Goal: Obtain resource: Obtain resource

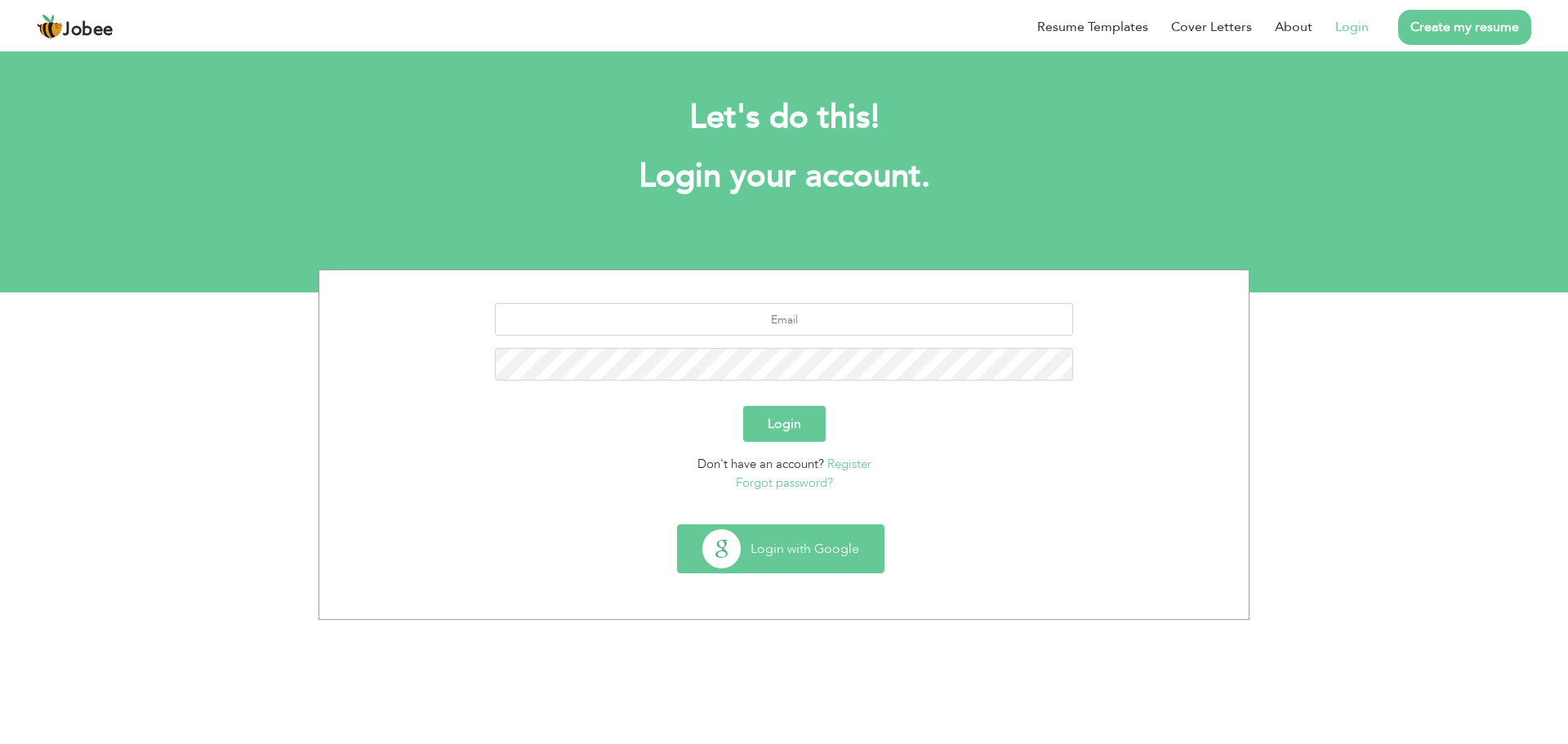
click at [809, 545] on button "Login with Google" at bounding box center [780, 549] width 206 height 48
click at [779, 345] on div at bounding box center [784, 347] width 905 height 89
click at [786, 331] on input "text" at bounding box center [784, 319] width 579 height 33
type input "adil.ahmed143.ak@gmail.com"
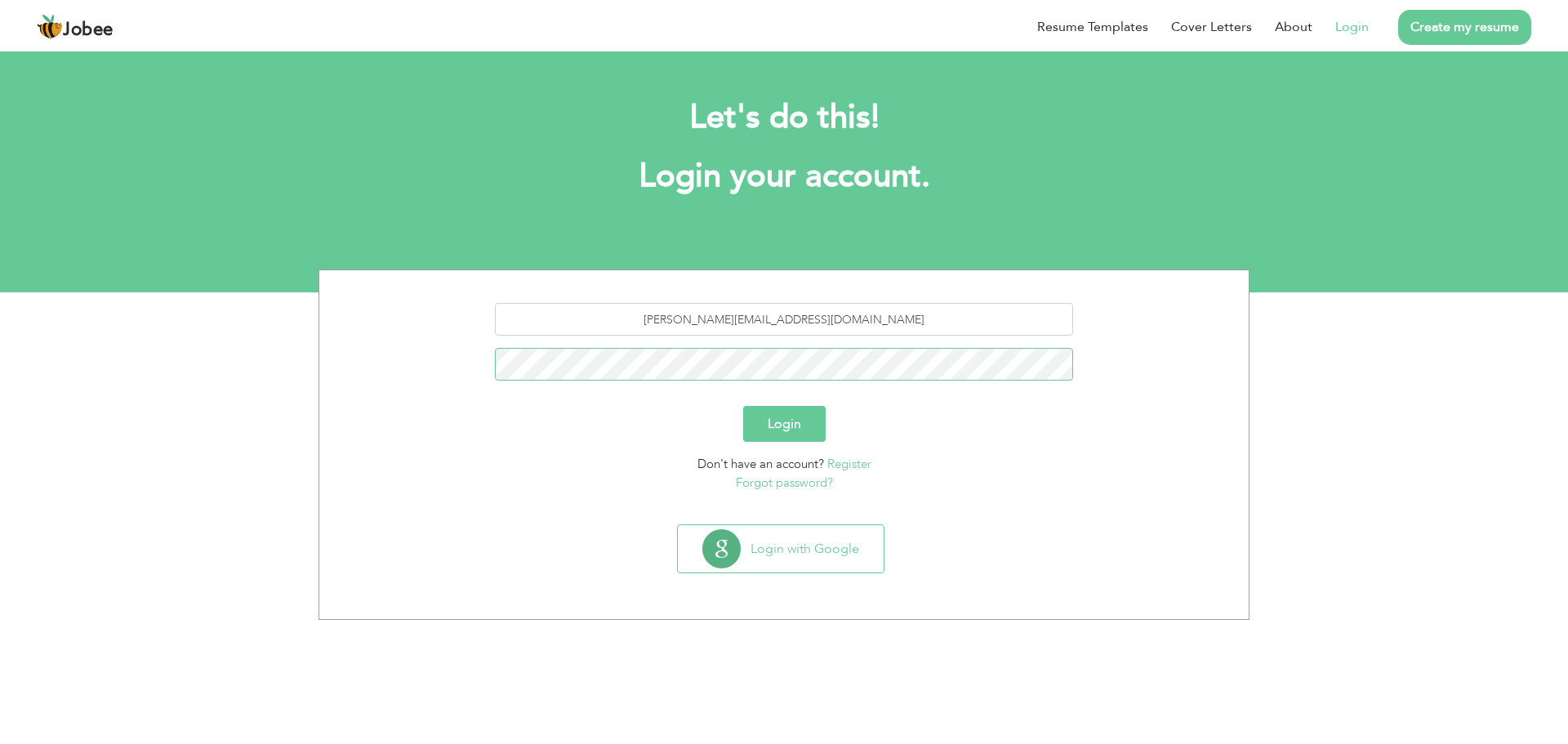
click at [743, 406] on button "Login" at bounding box center [784, 424] width 83 height 36
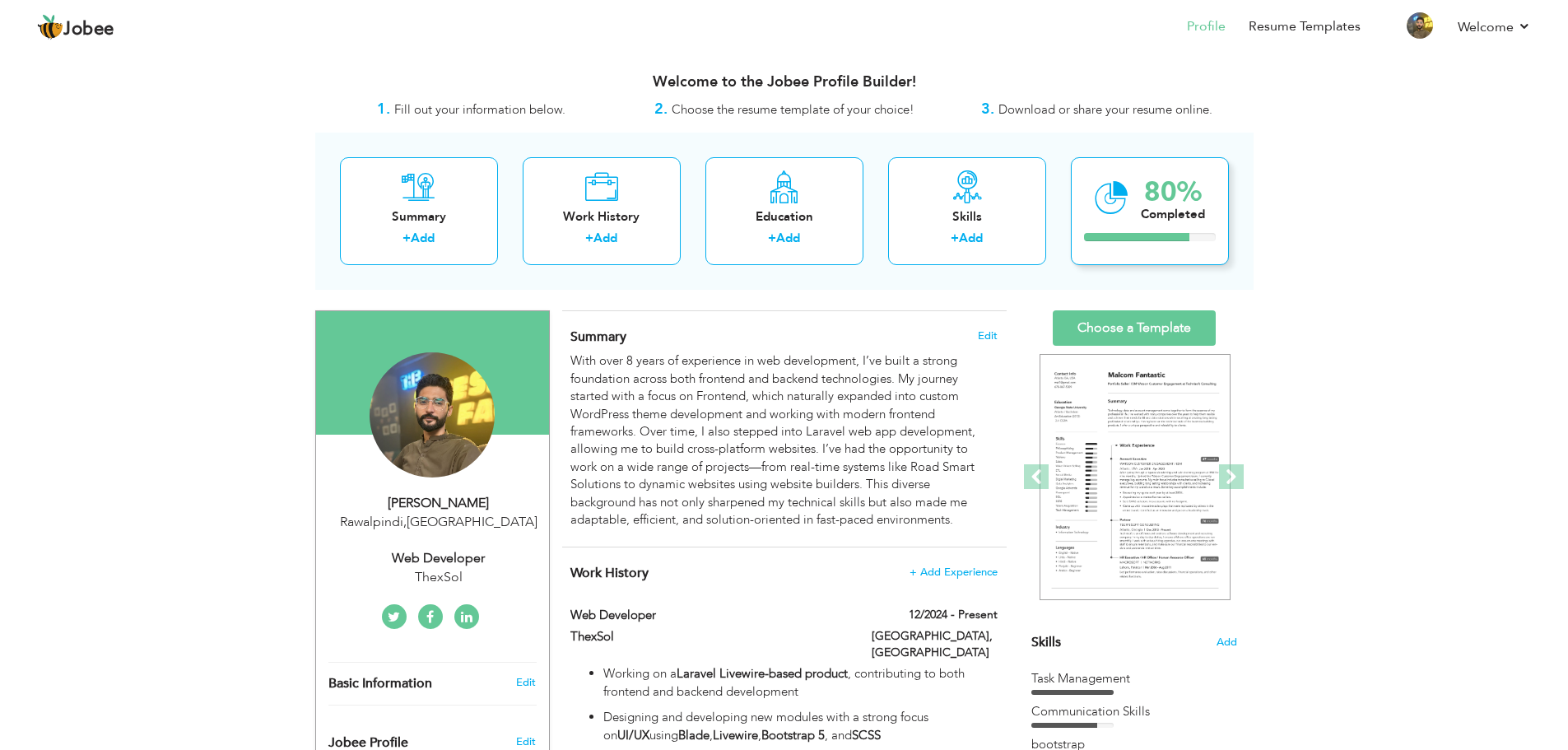
click at [1143, 207] on div "Completed" at bounding box center [1174, 214] width 65 height 17
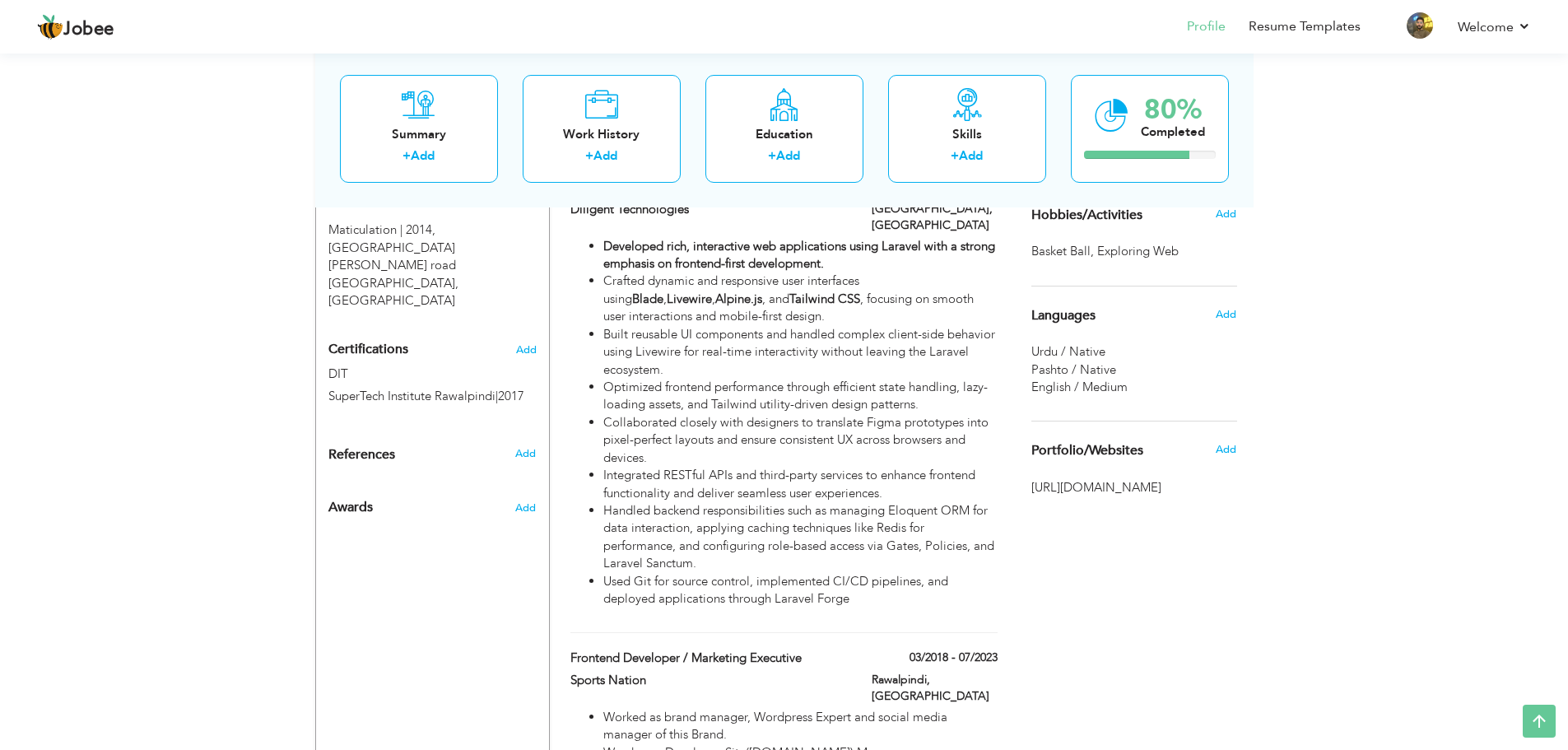
scroll to position [984, 0]
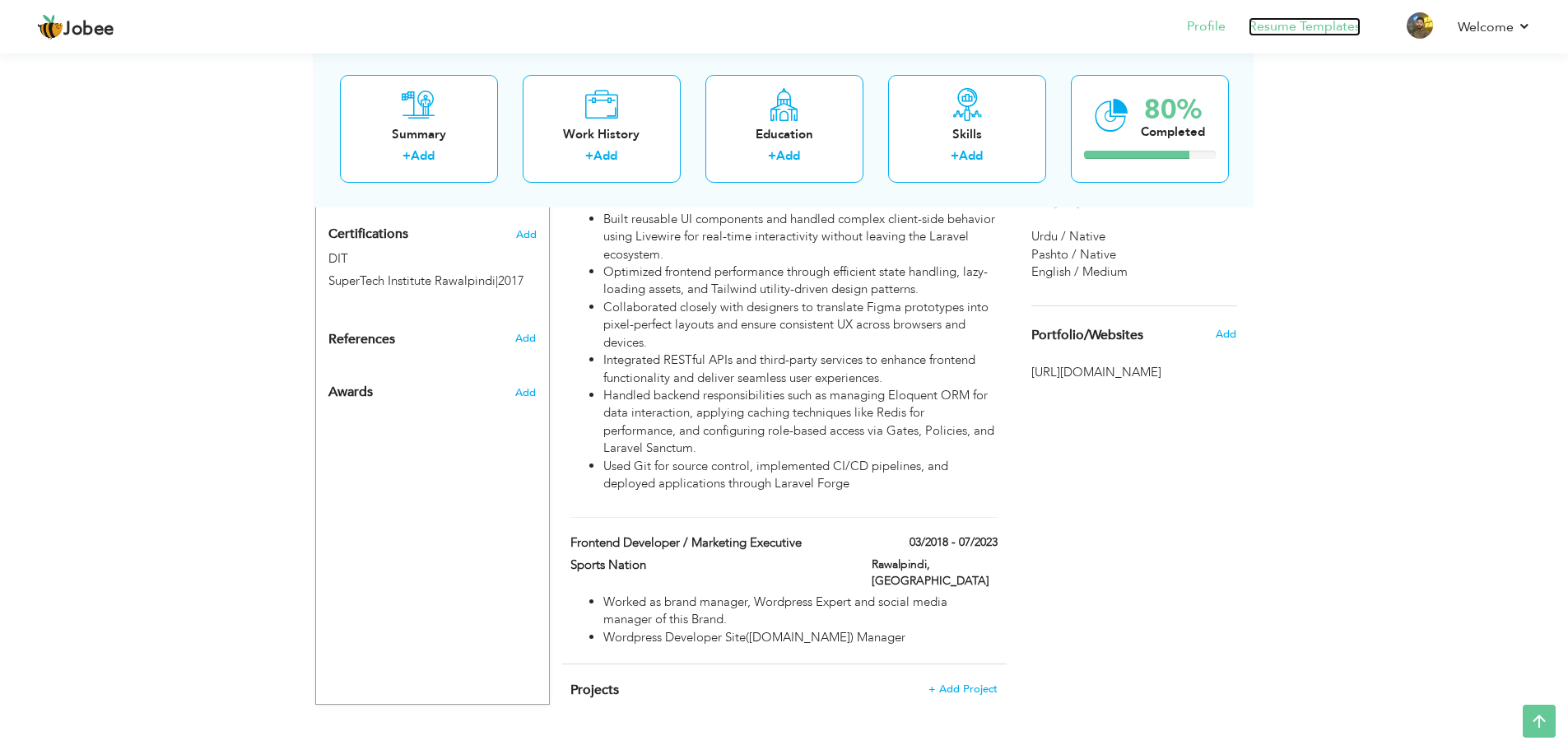
click at [1271, 28] on link "Resume Templates" at bounding box center [1304, 26] width 112 height 19
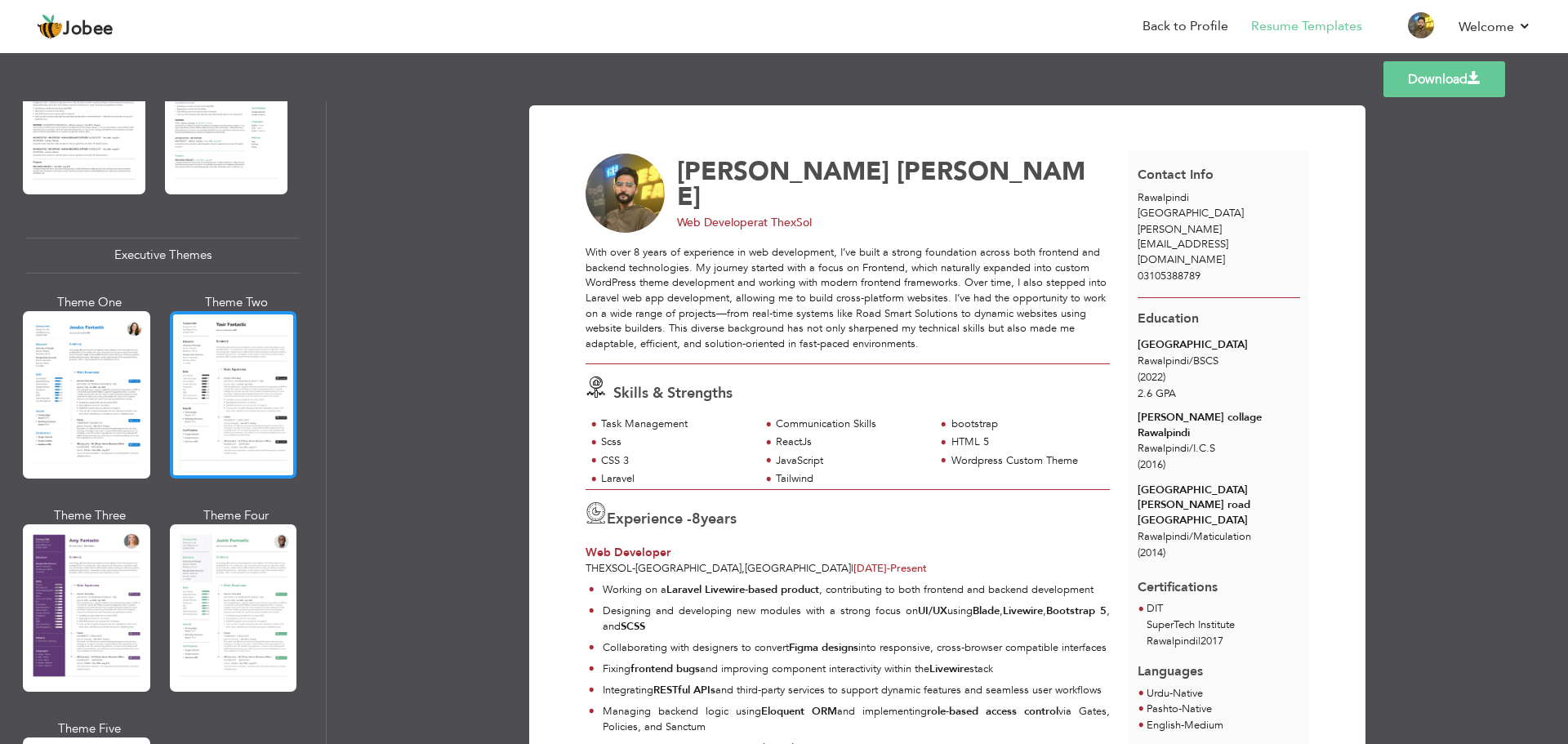
scroll to position [1143, 0]
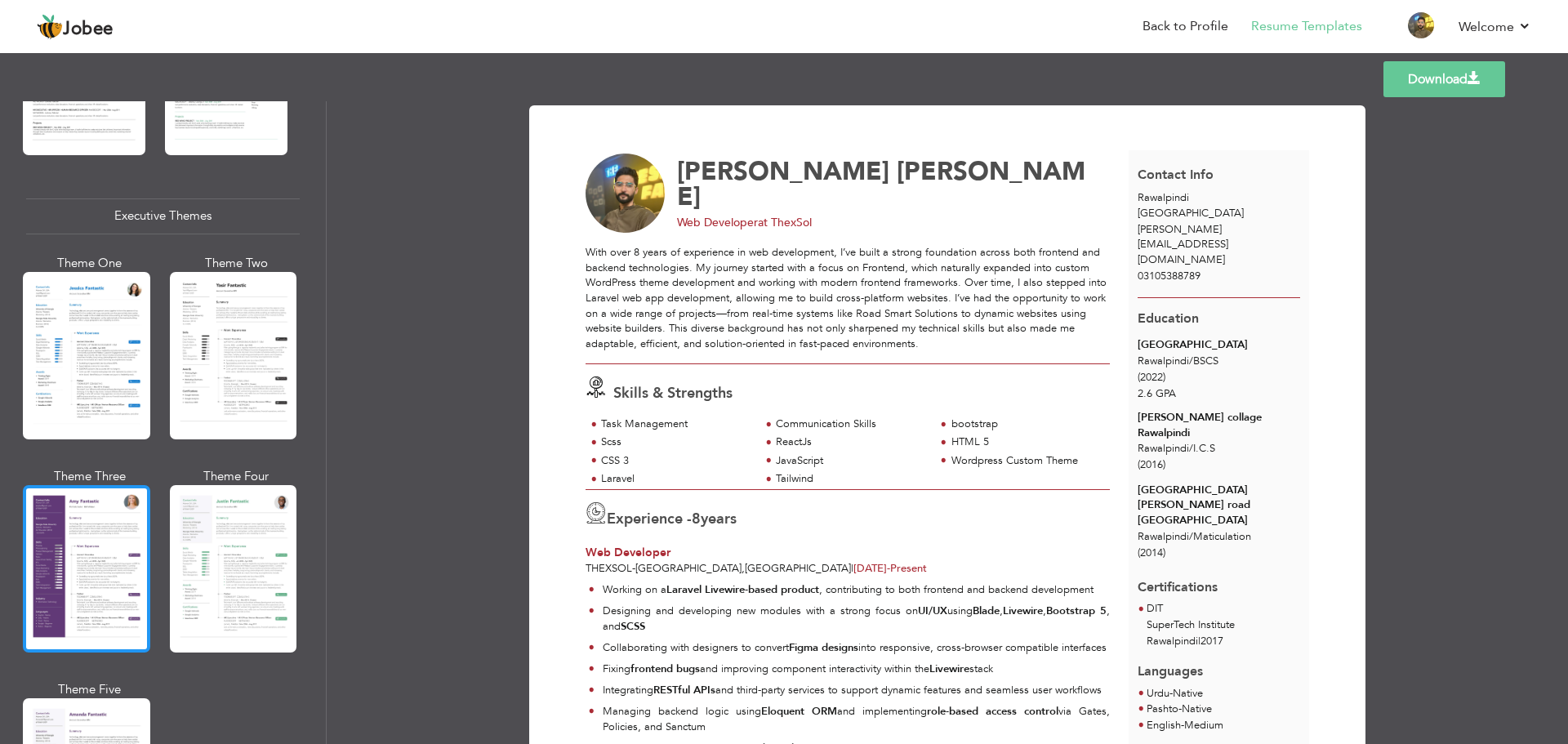
click at [106, 541] on div at bounding box center [86, 568] width 127 height 167
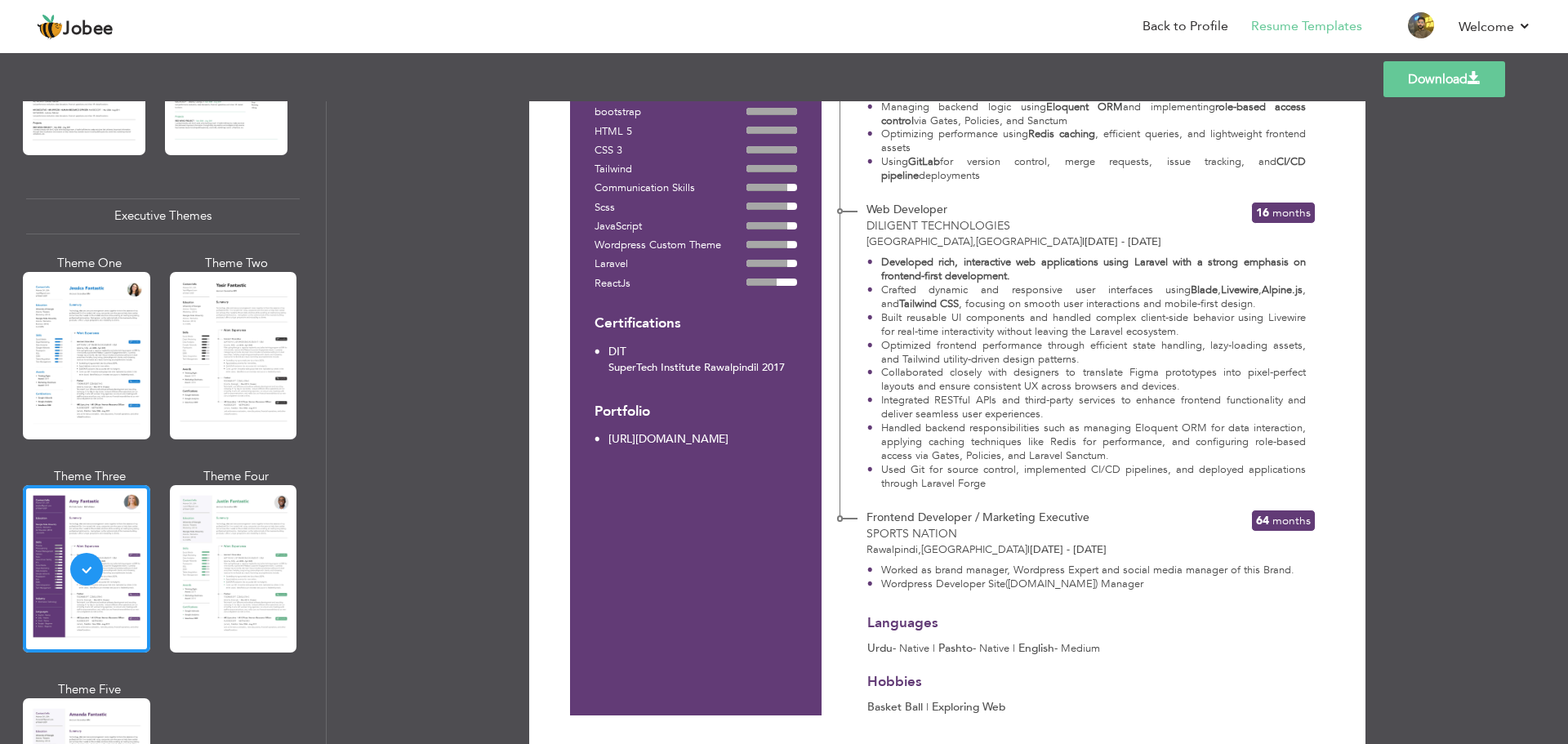
scroll to position [592, 0]
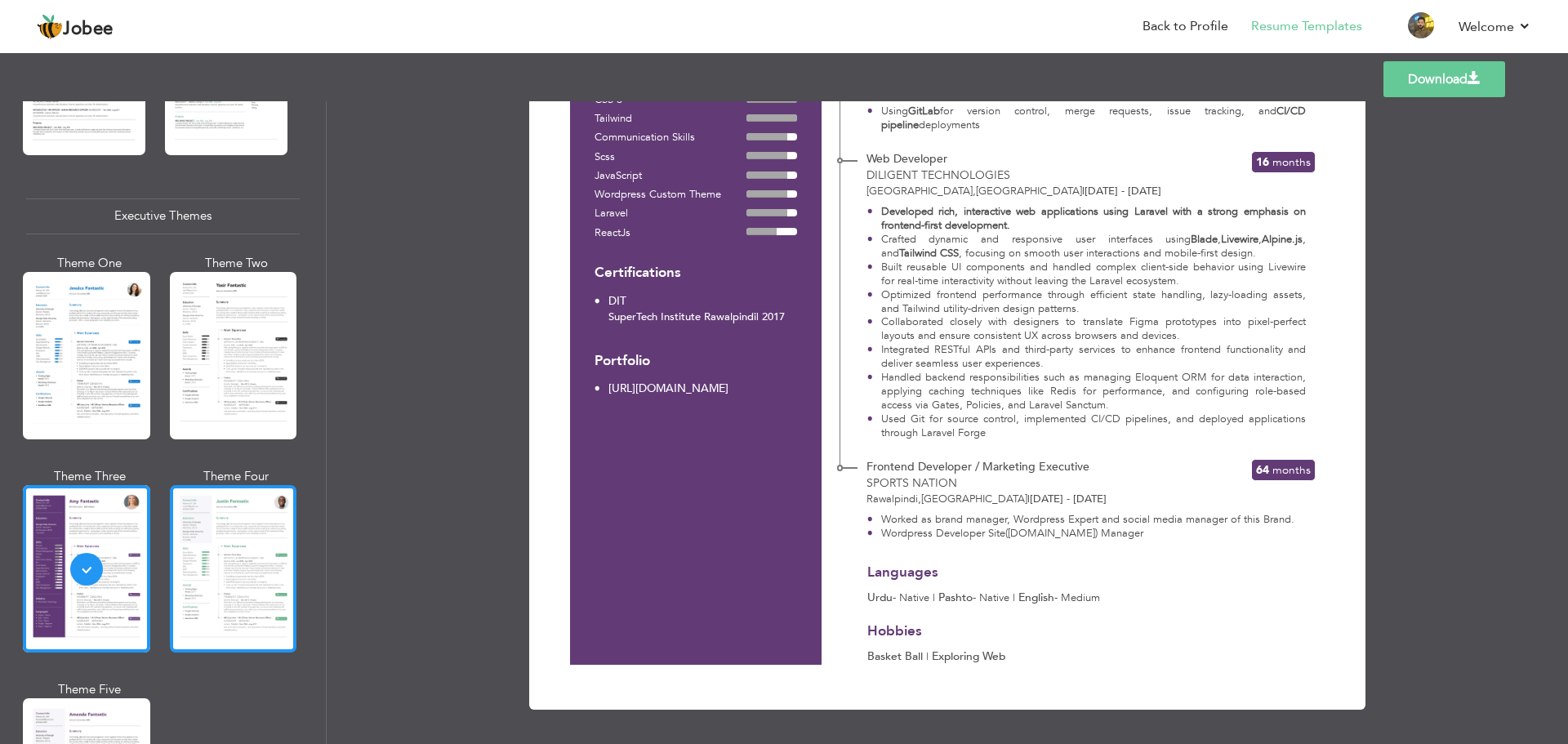
click at [242, 509] on div at bounding box center [233, 568] width 127 height 167
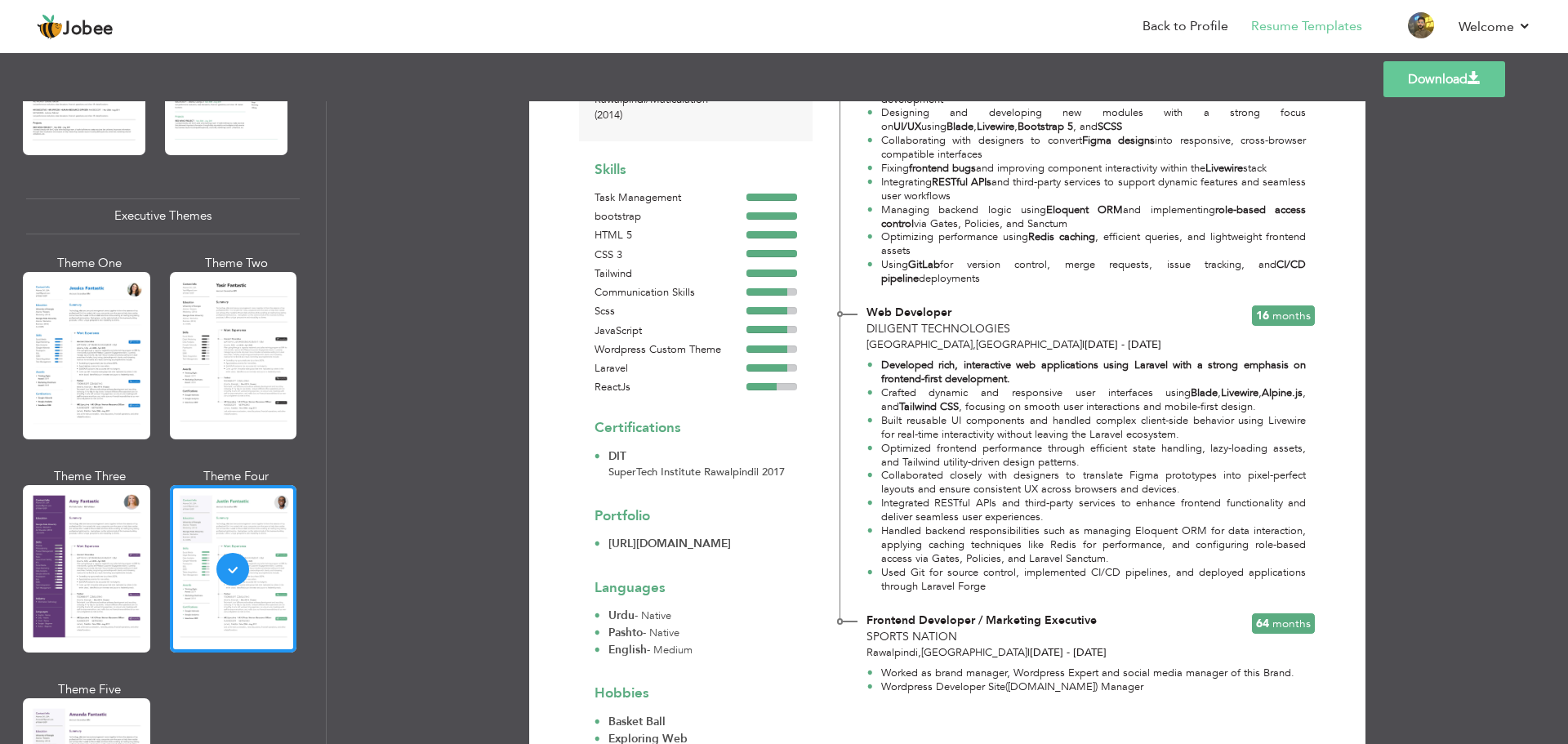
scroll to position [490, 0]
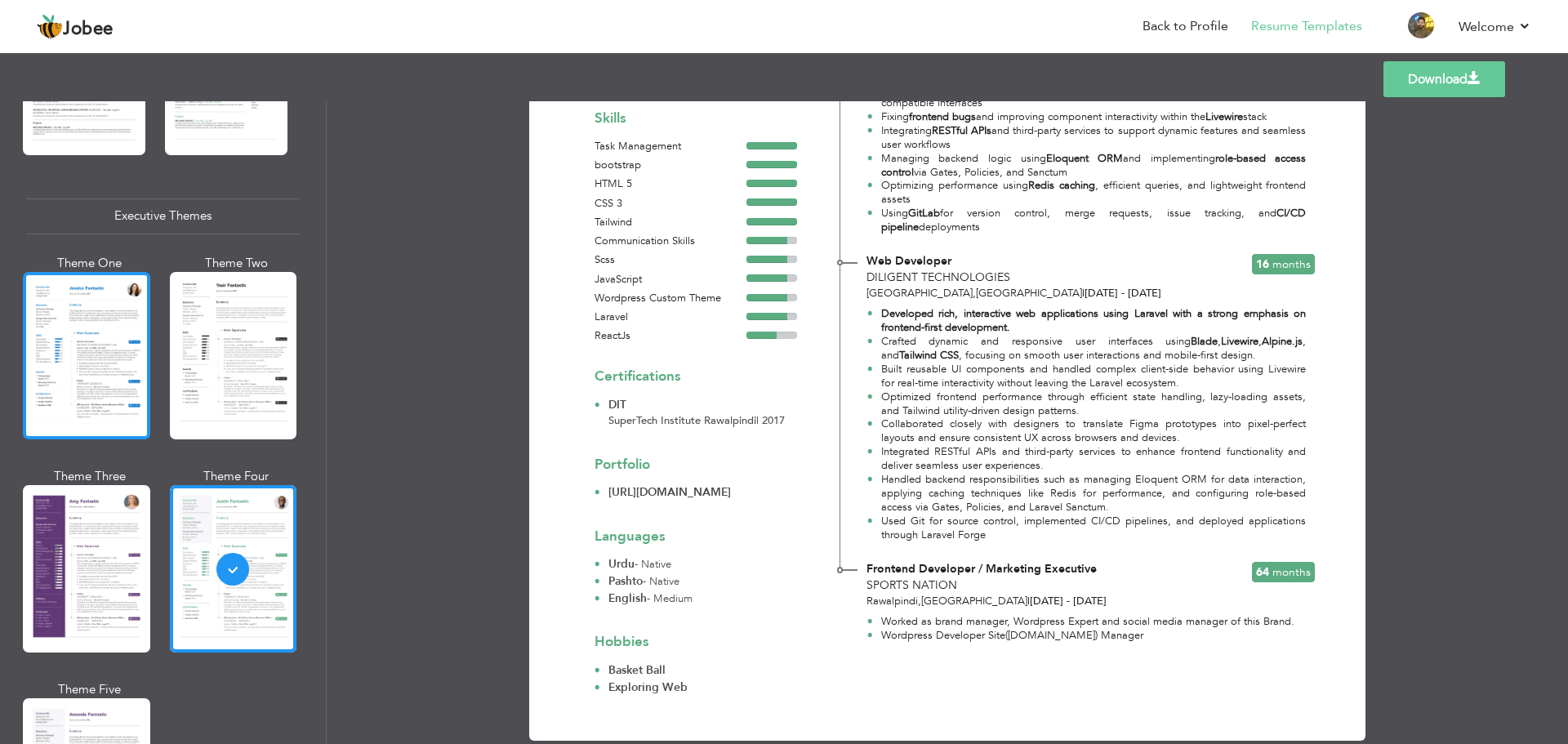
click at [69, 335] on div at bounding box center [86, 355] width 127 height 167
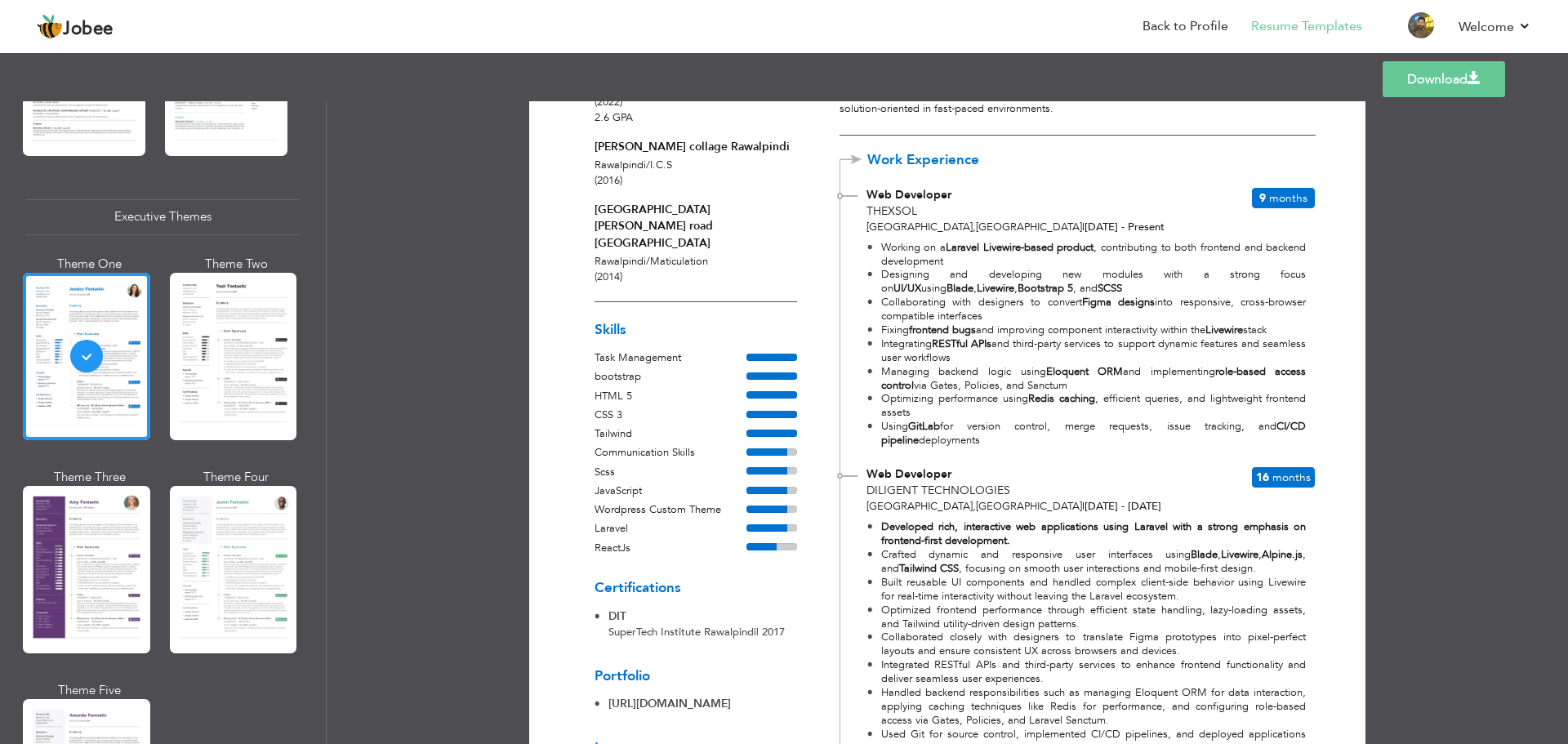
scroll to position [14, 0]
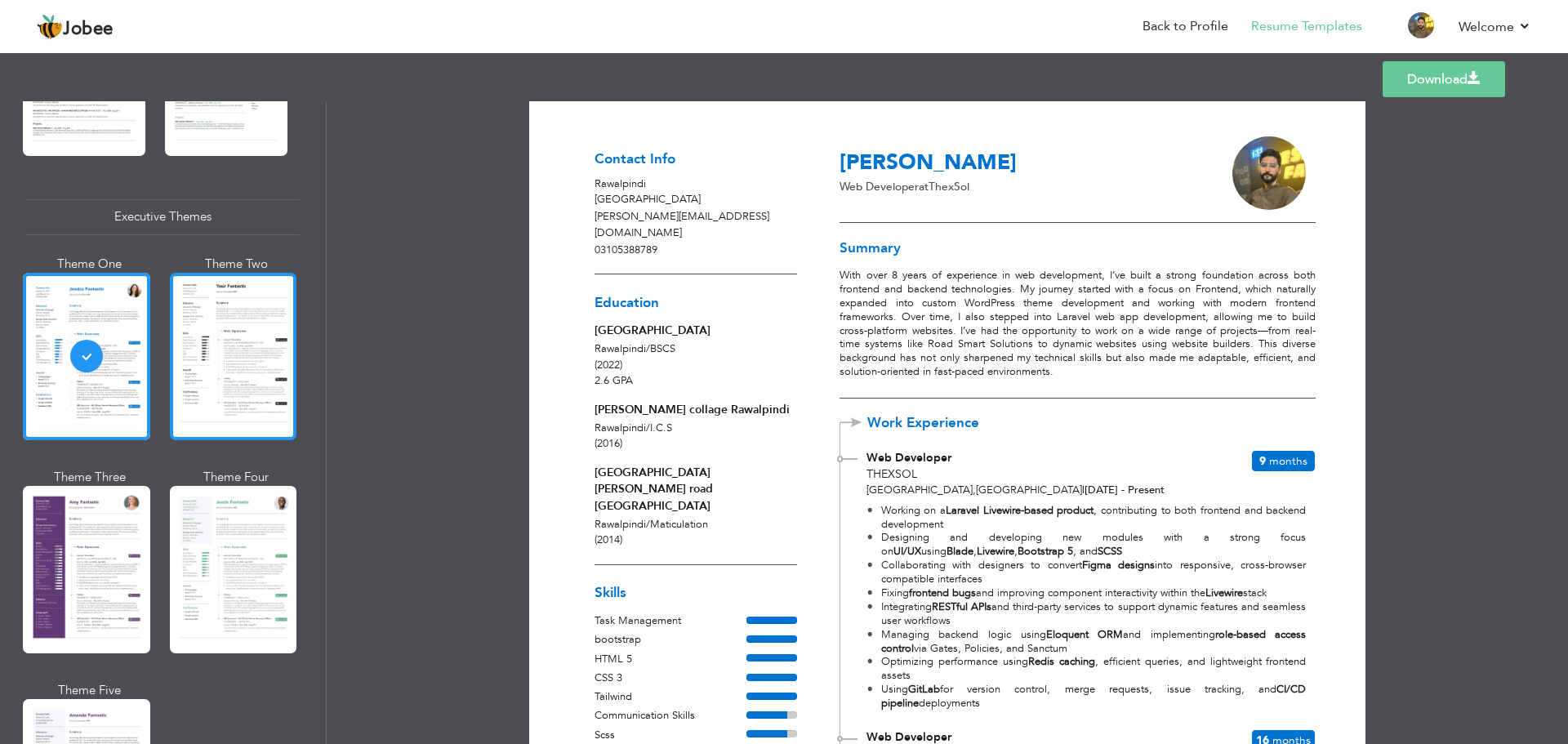
click at [240, 377] on div at bounding box center [233, 356] width 127 height 167
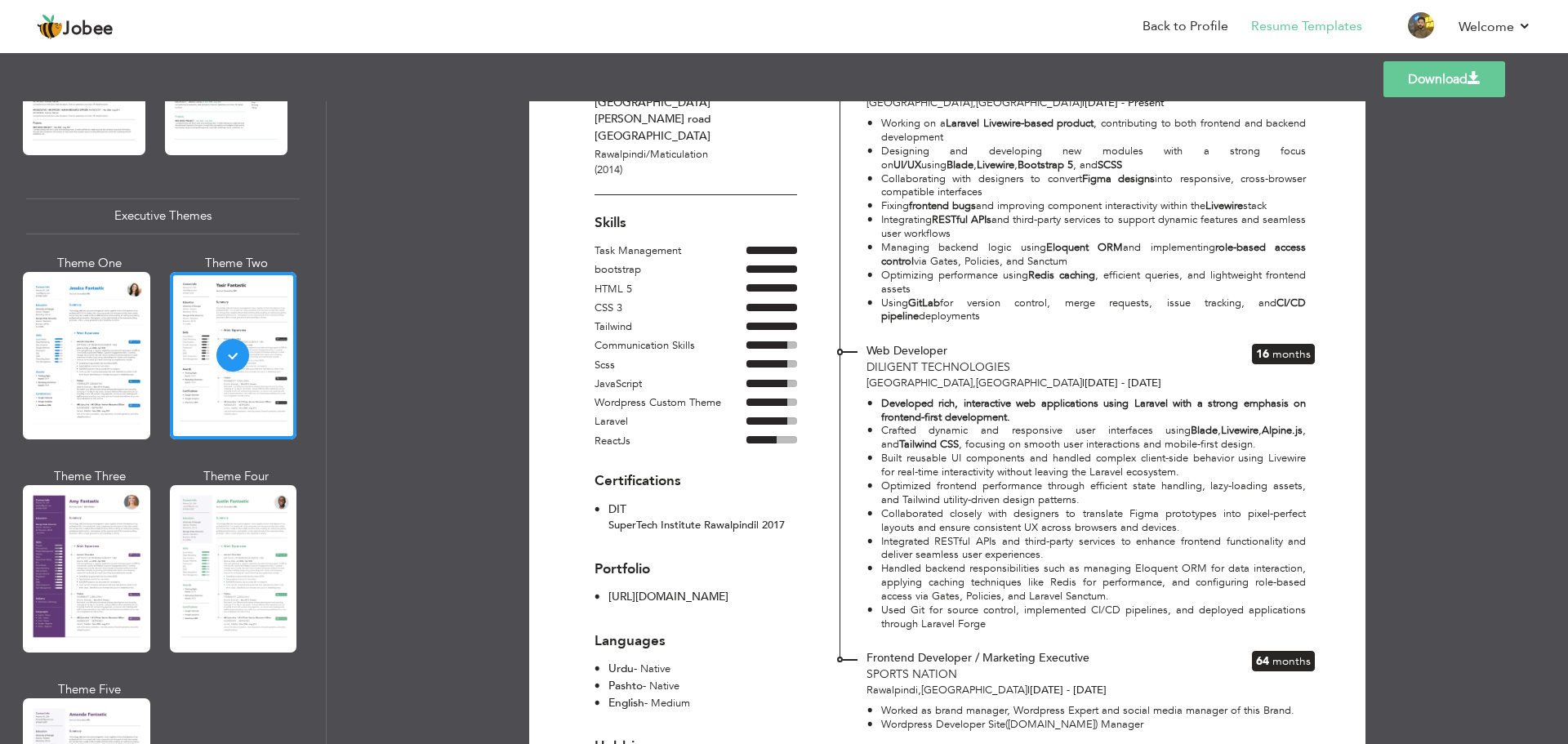
scroll to position [490, 0]
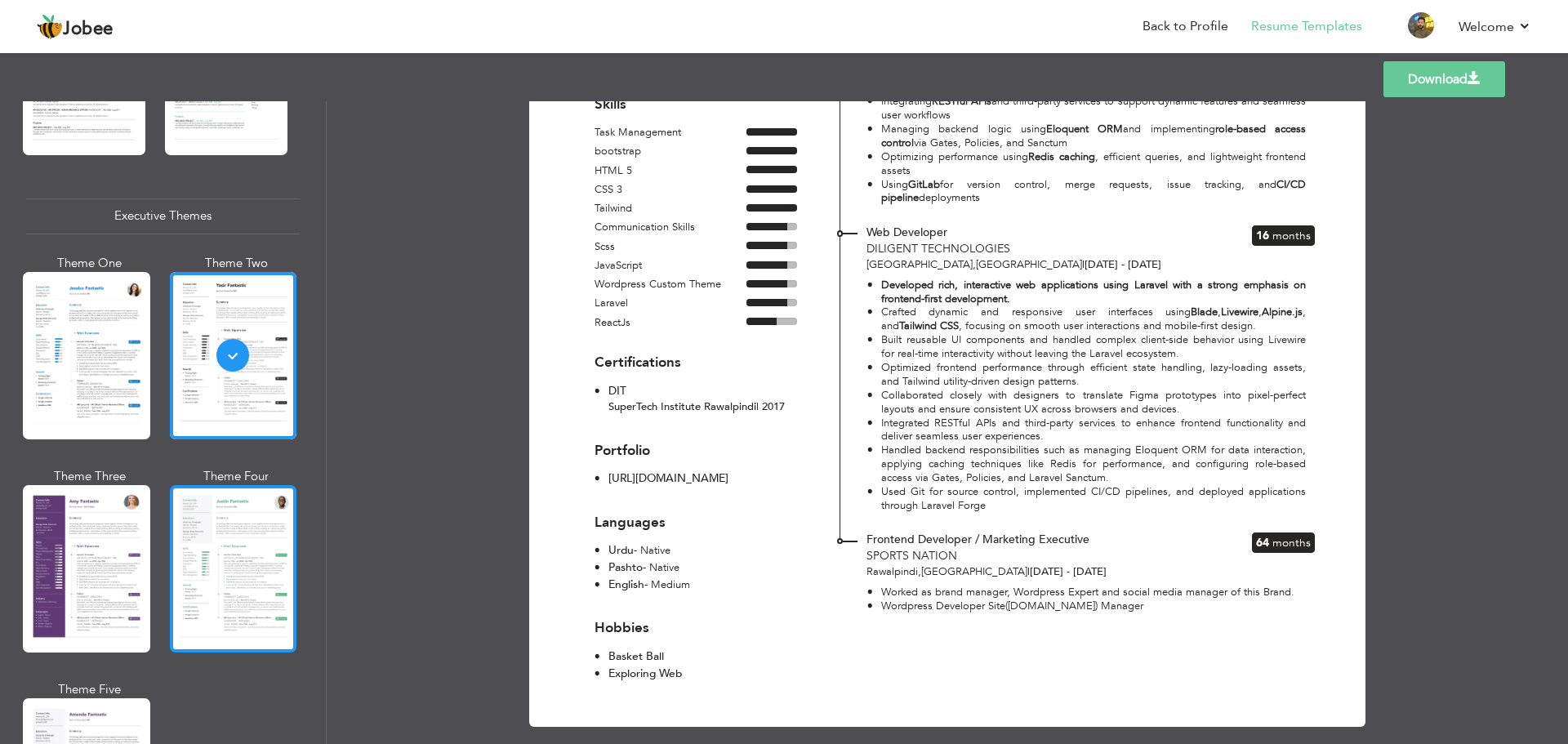
click at [217, 570] on div at bounding box center [233, 568] width 127 height 167
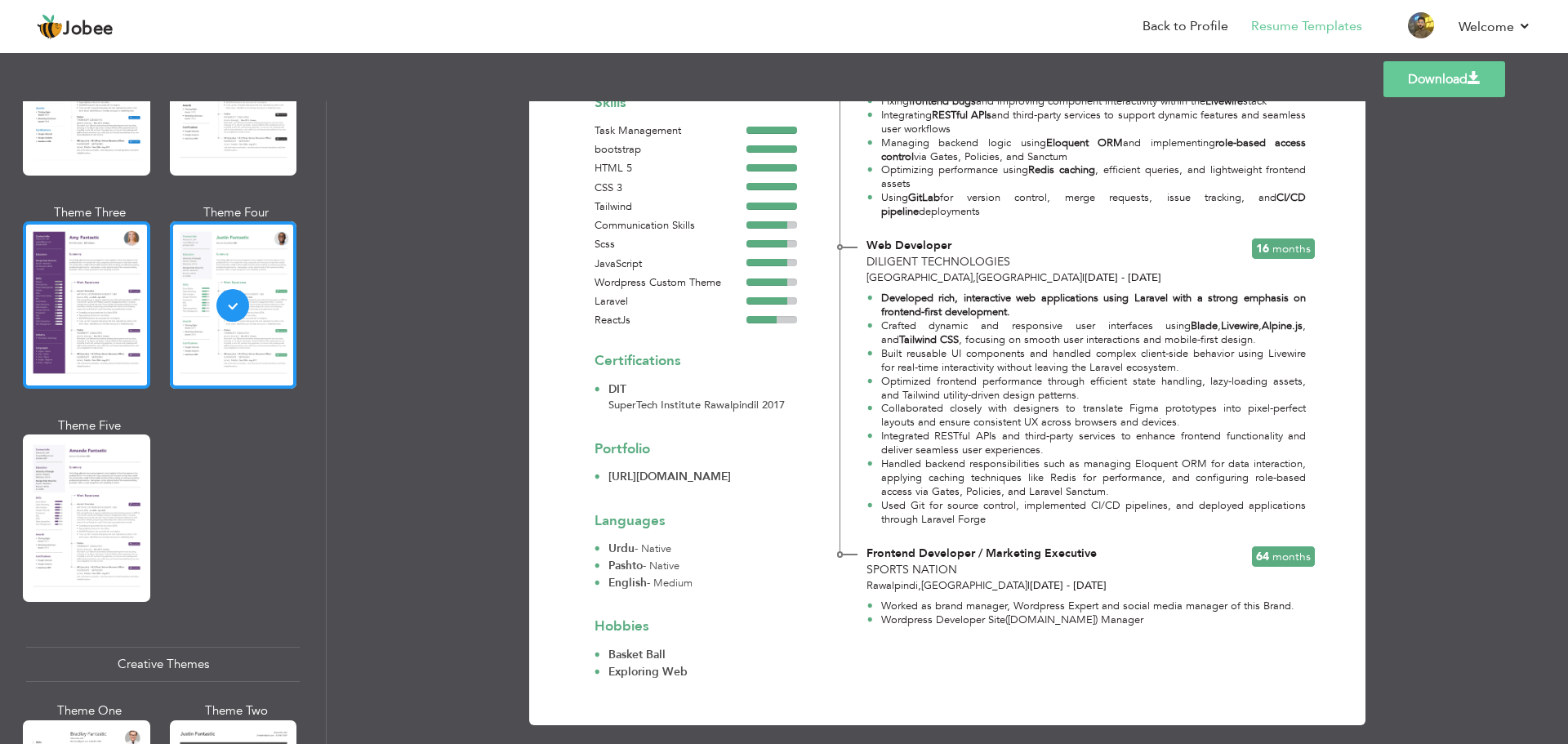
scroll to position [1470, 0]
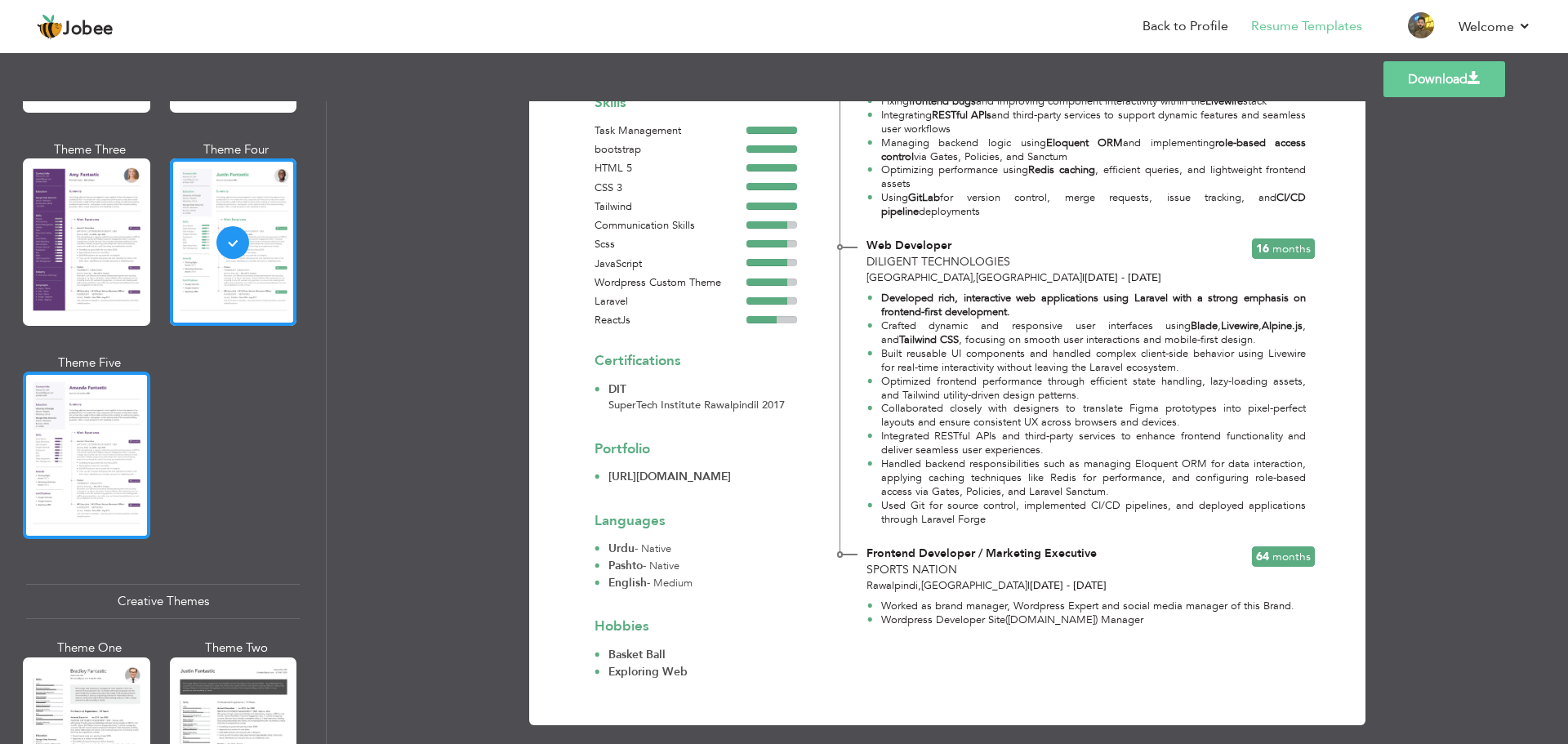
click at [92, 454] on div at bounding box center [86, 455] width 127 height 167
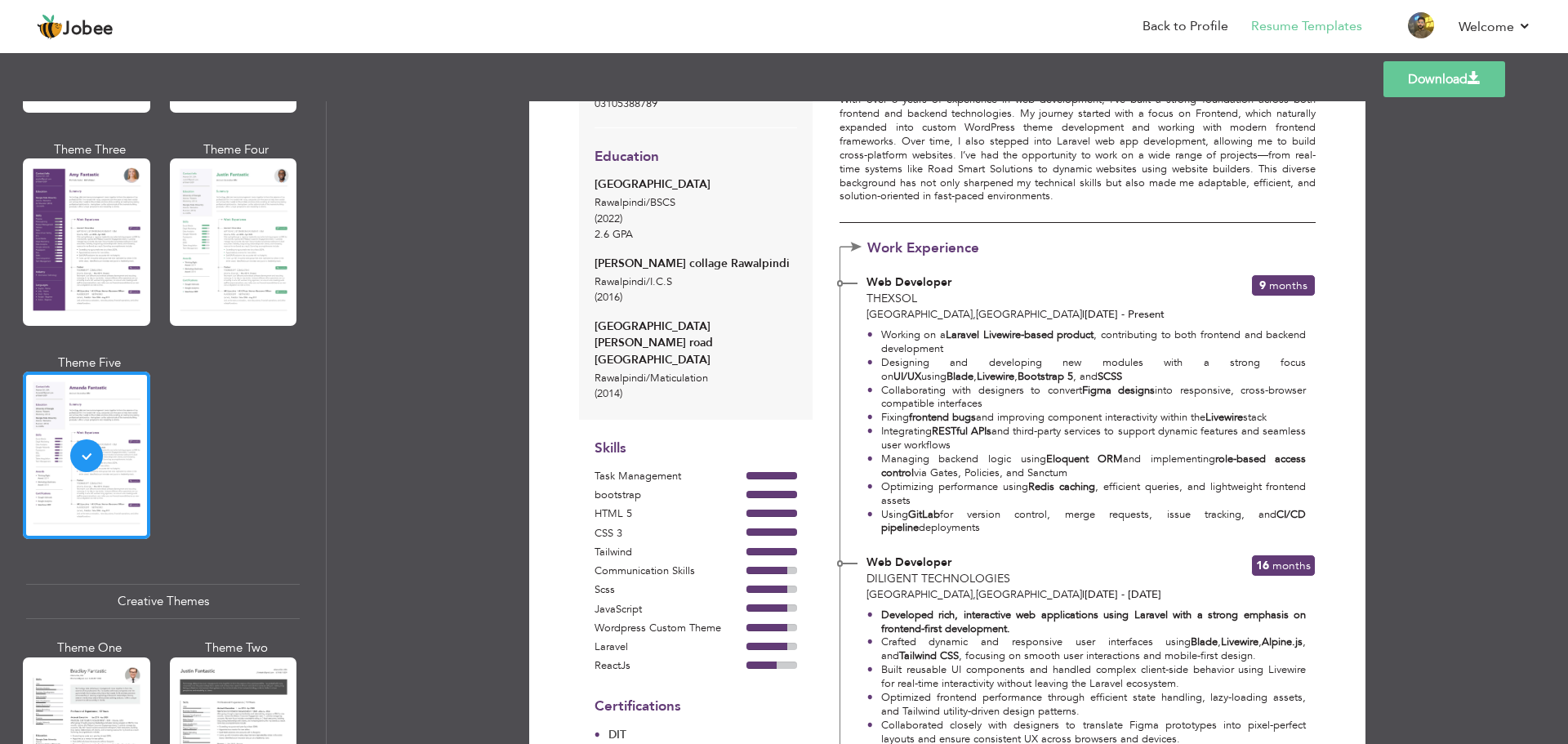
scroll to position [490, 0]
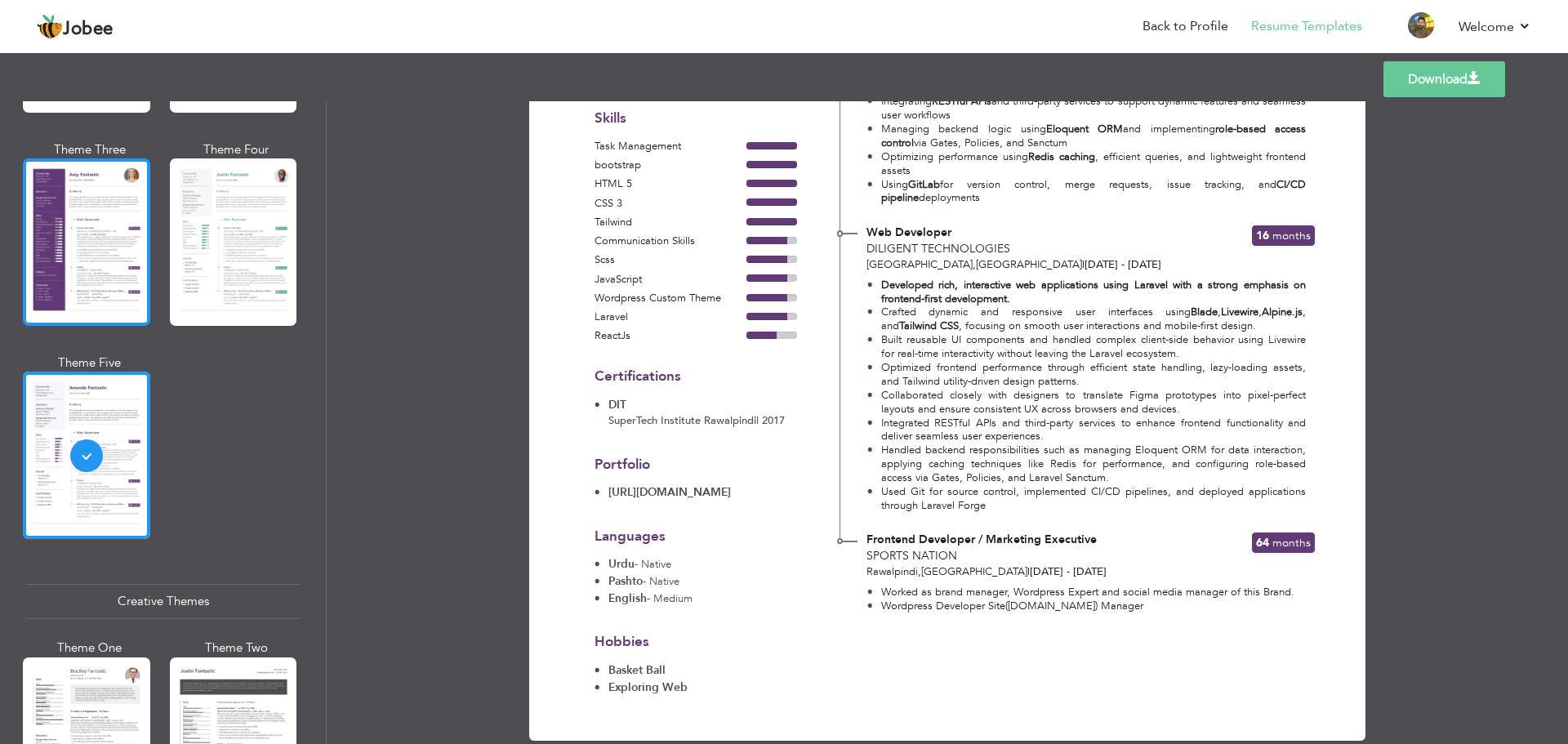
click at [79, 251] on div at bounding box center [86, 242] width 127 height 167
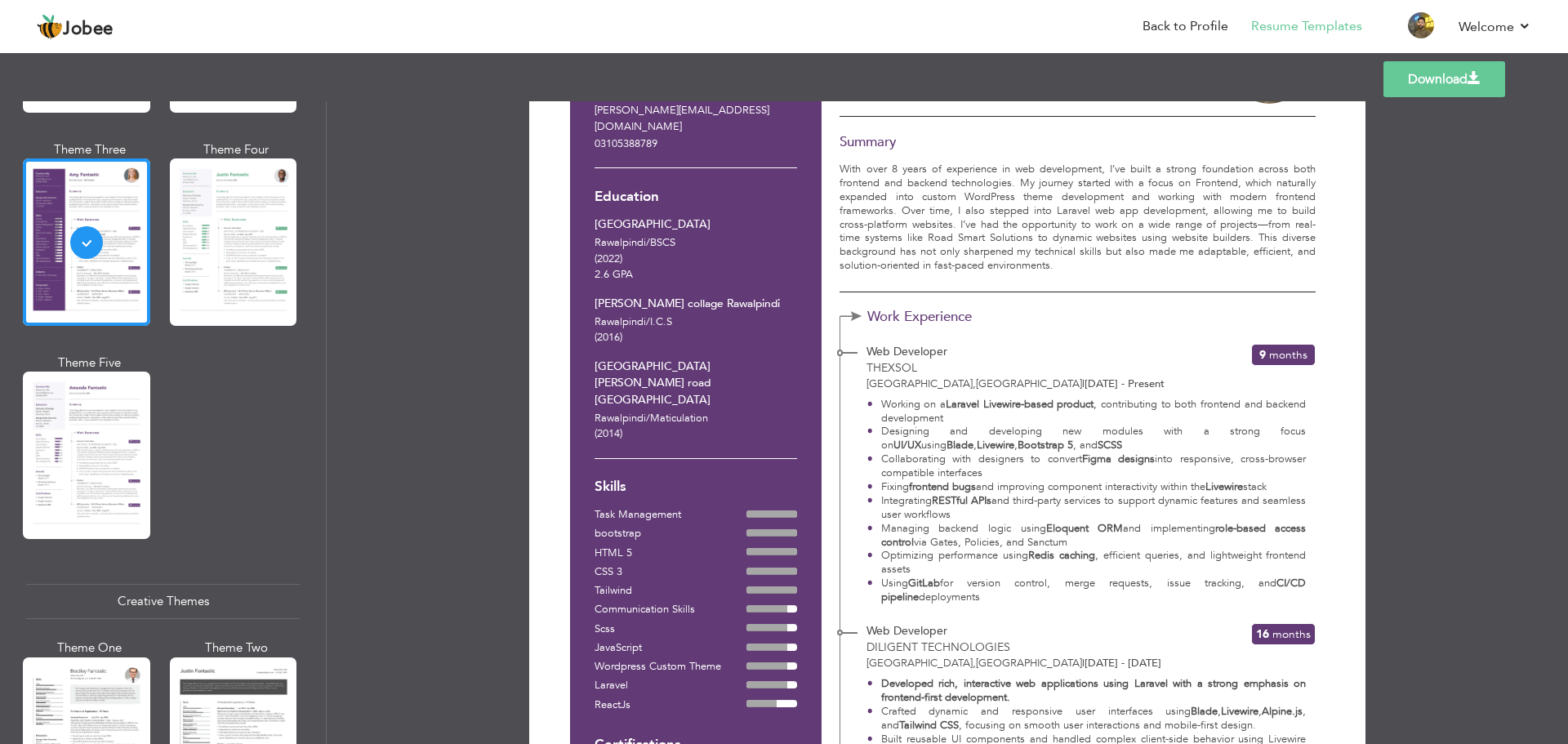
scroll to position [0, 0]
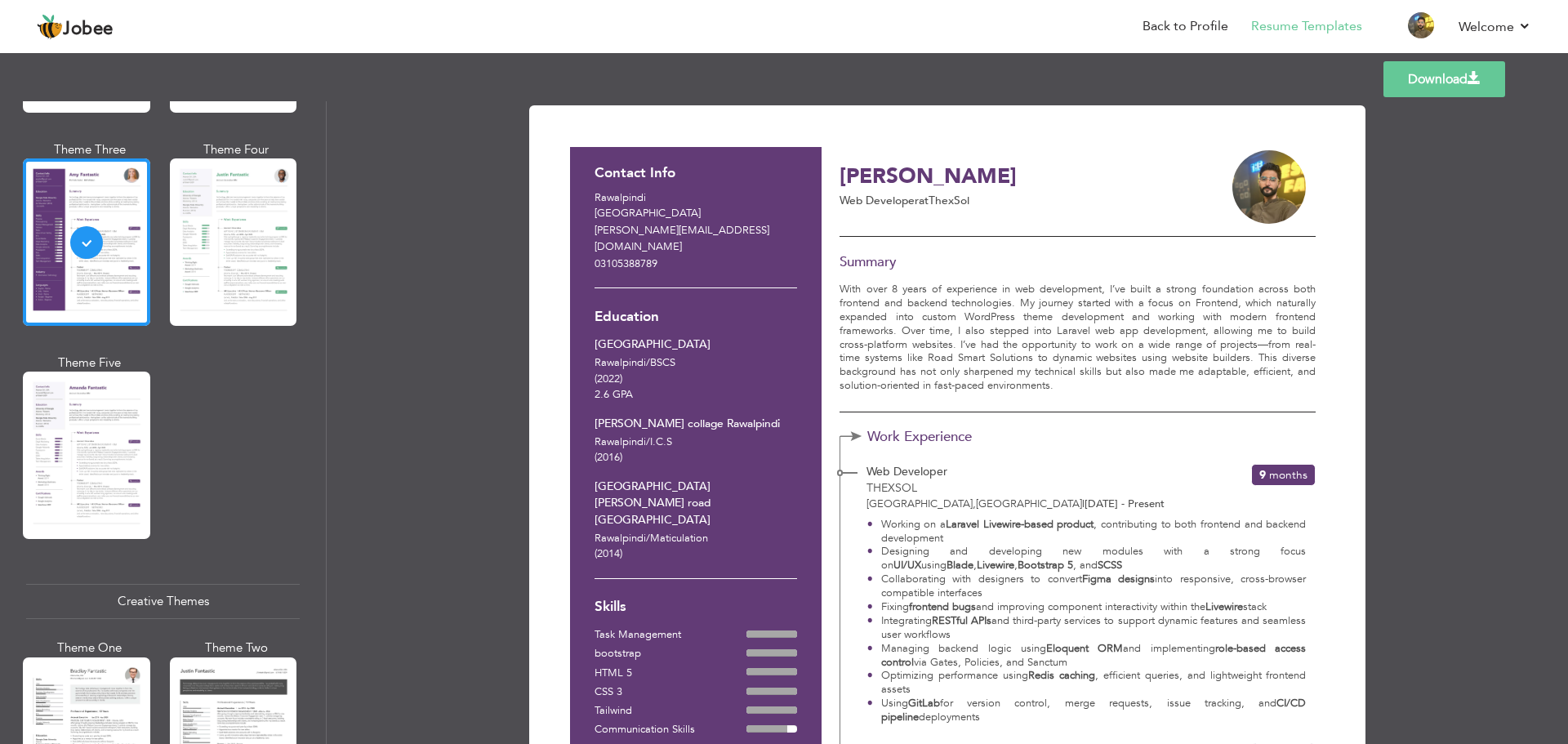
click at [1422, 80] on link "Download" at bounding box center [1444, 80] width 121 height 36
click at [68, 427] on div at bounding box center [86, 455] width 127 height 167
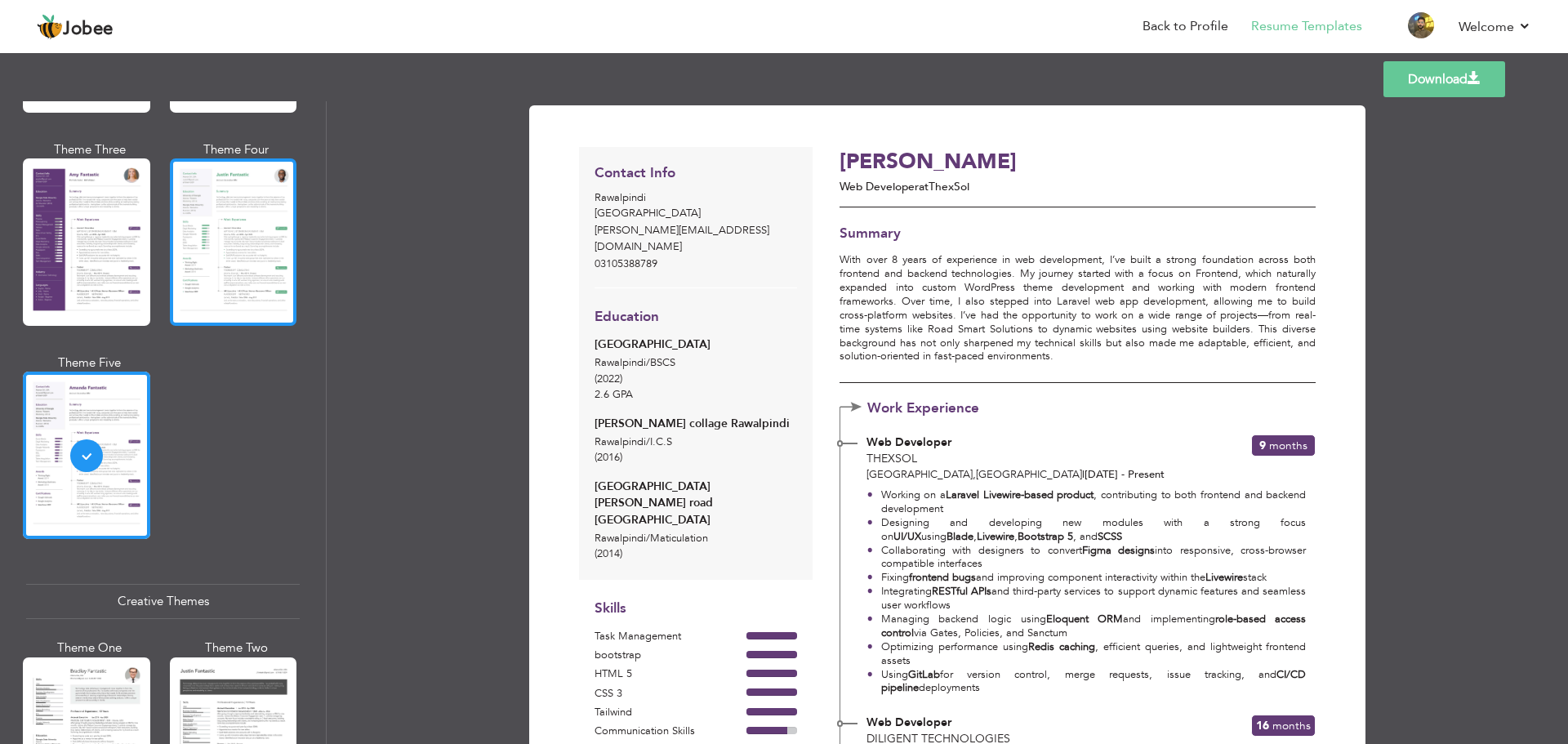
click at [229, 235] on div at bounding box center [233, 242] width 127 height 167
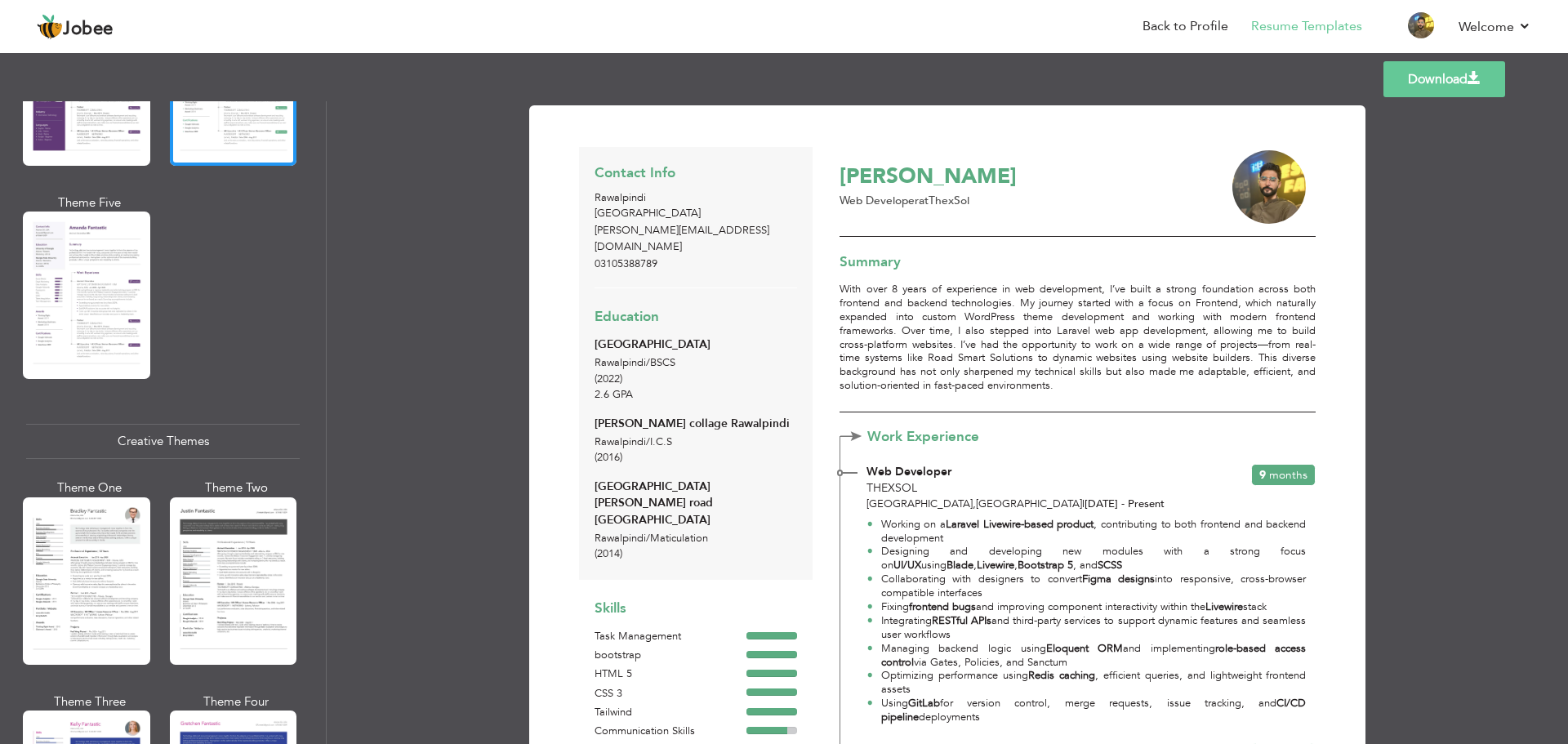
scroll to position [1960, 0]
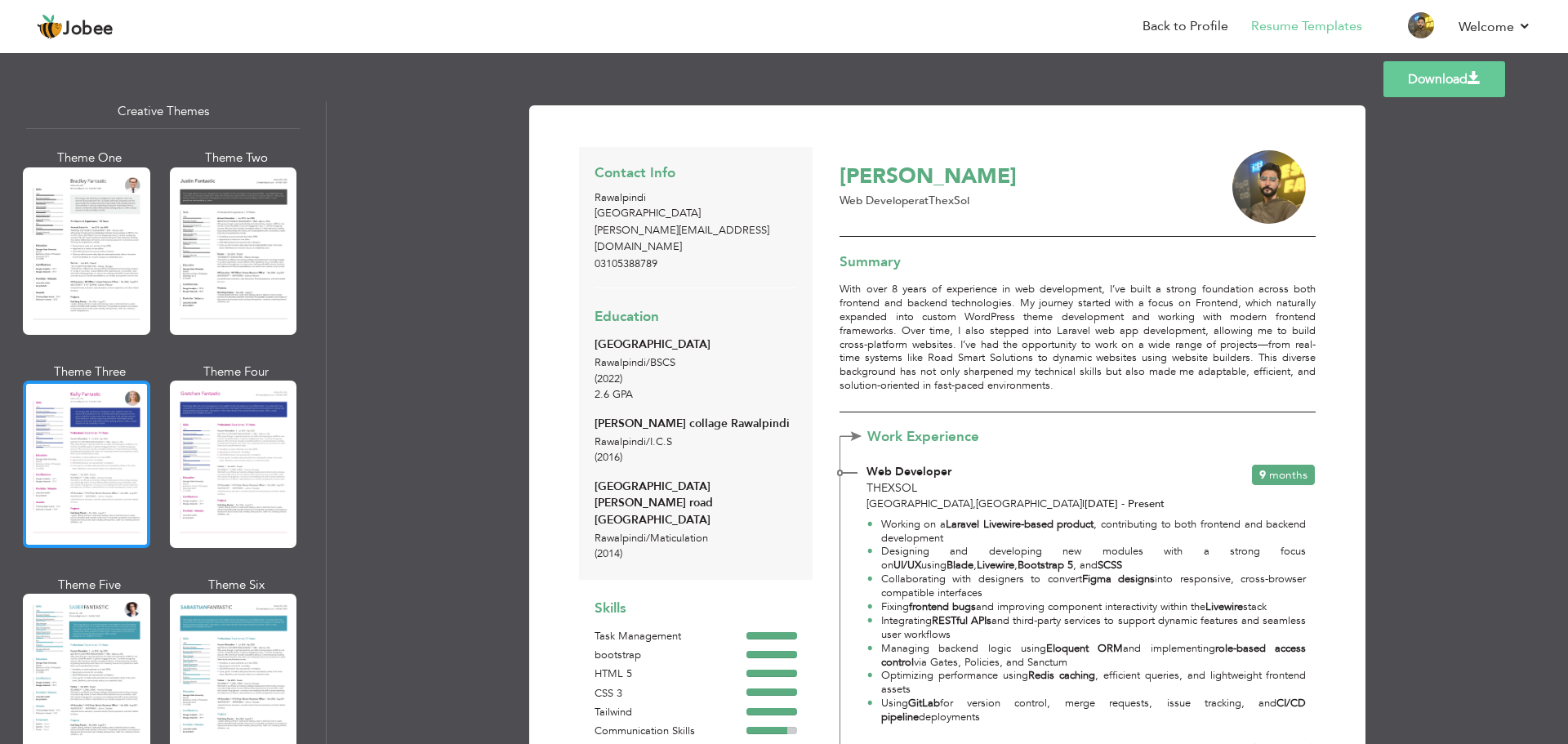
click at [64, 422] on div at bounding box center [86, 464] width 127 height 167
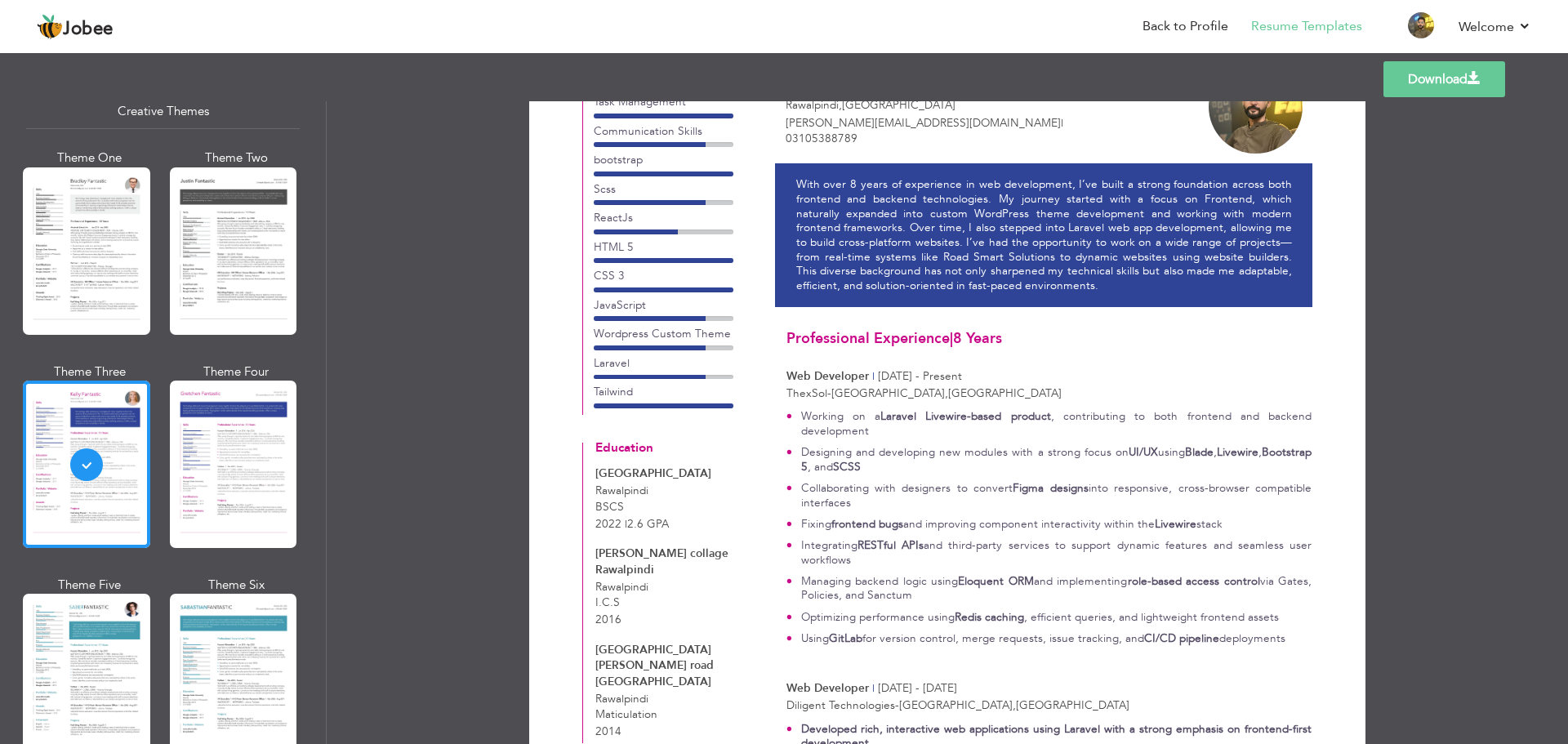
scroll to position [409, 0]
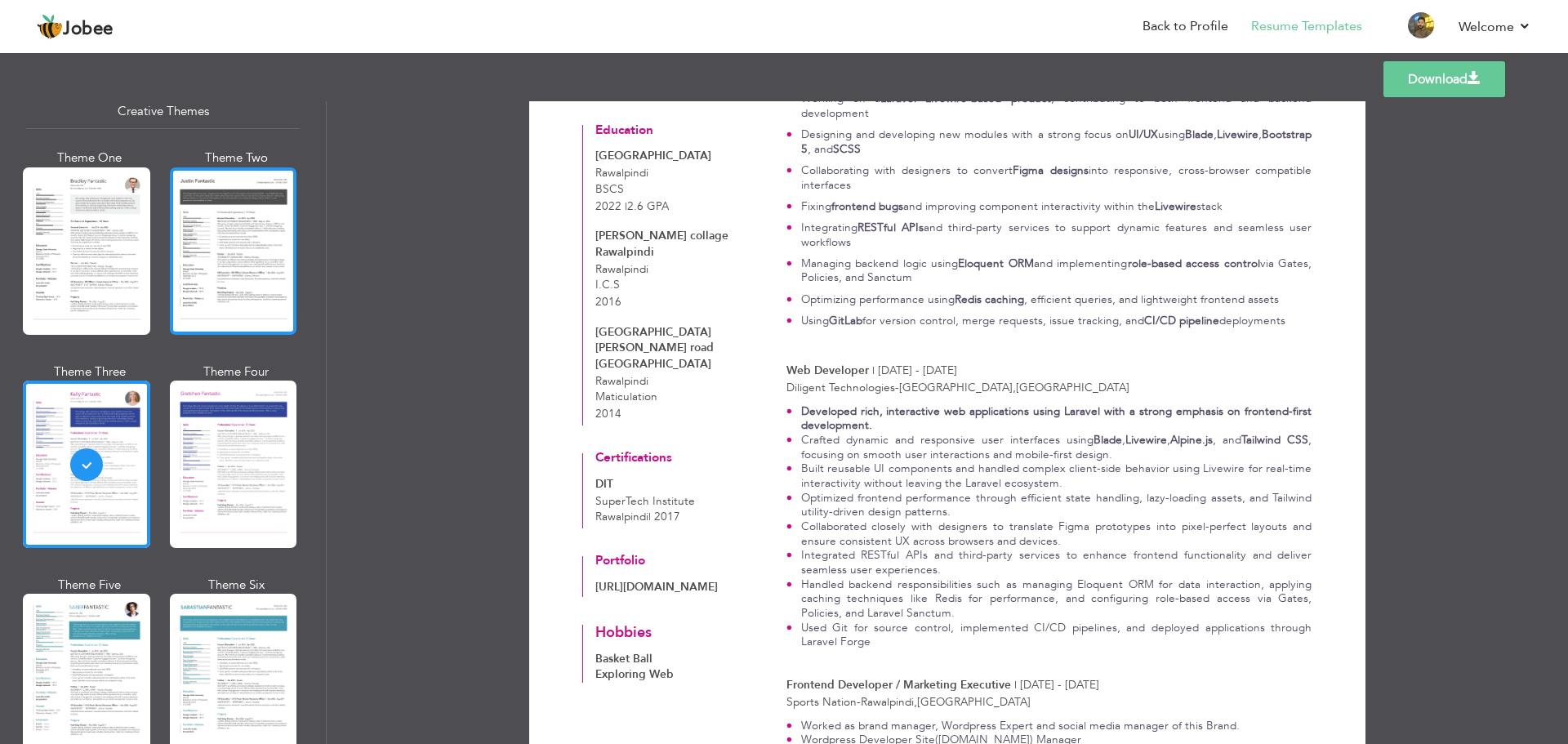
click at [223, 277] on div at bounding box center [233, 251] width 127 height 167
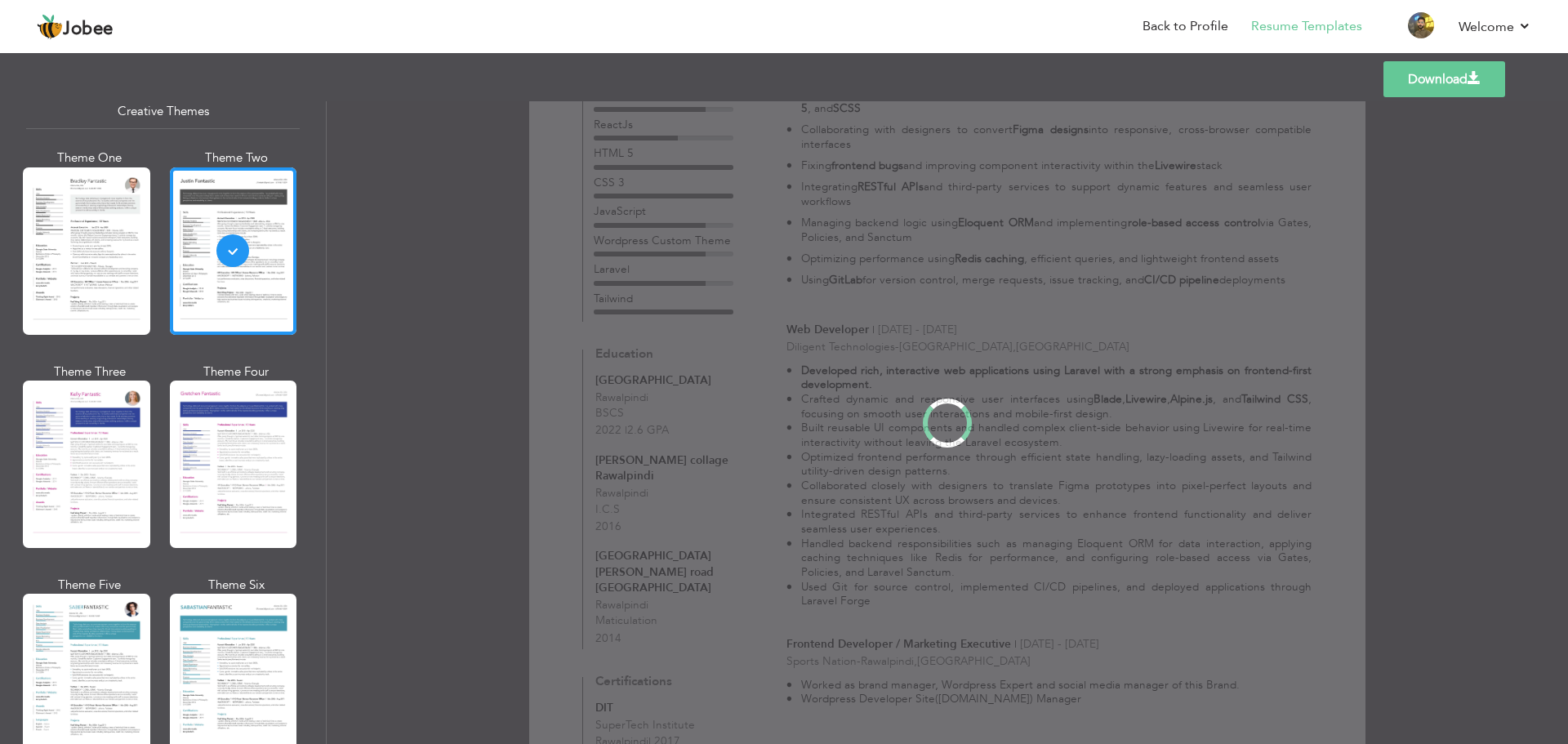
scroll to position [0, 0]
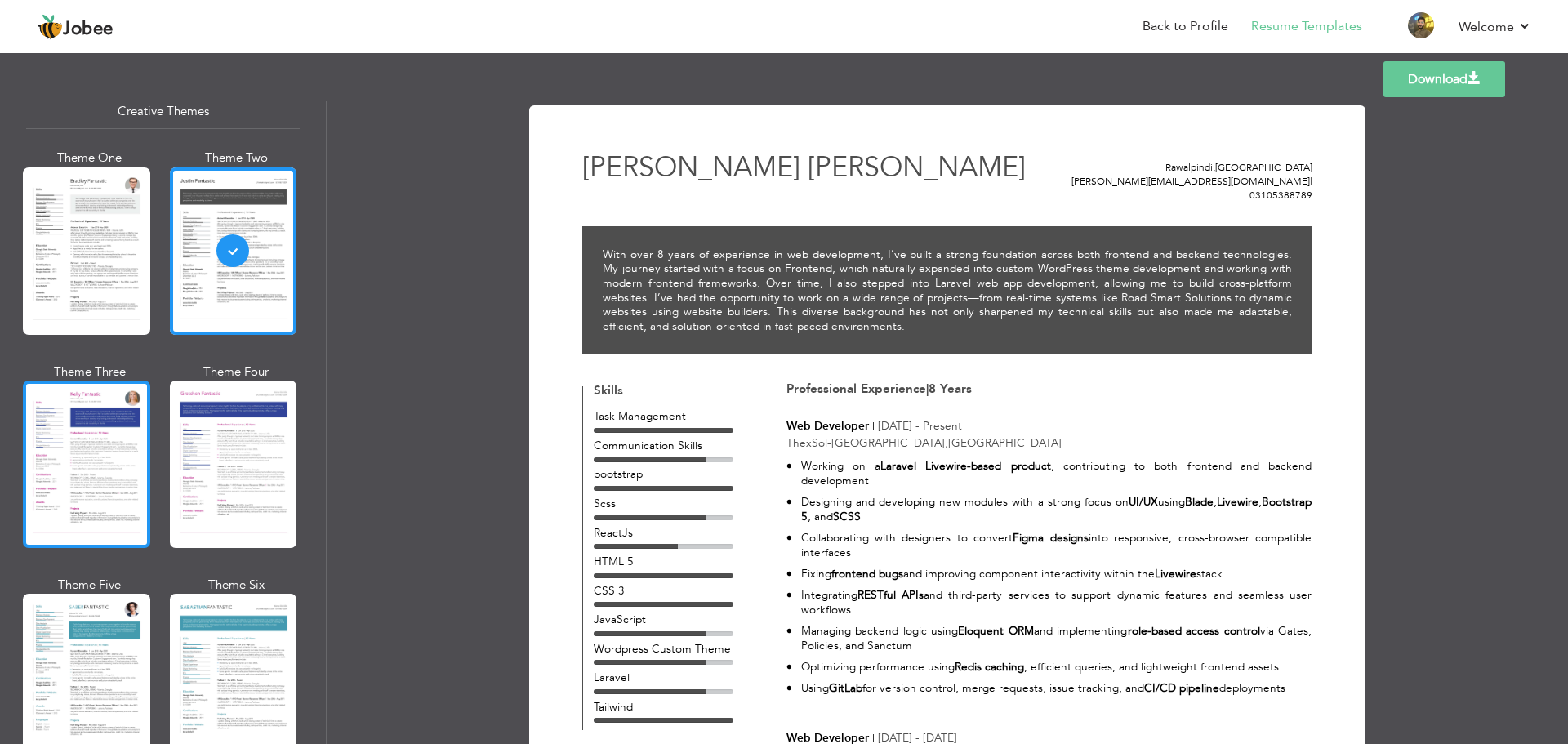
click at [65, 479] on div at bounding box center [86, 464] width 127 height 167
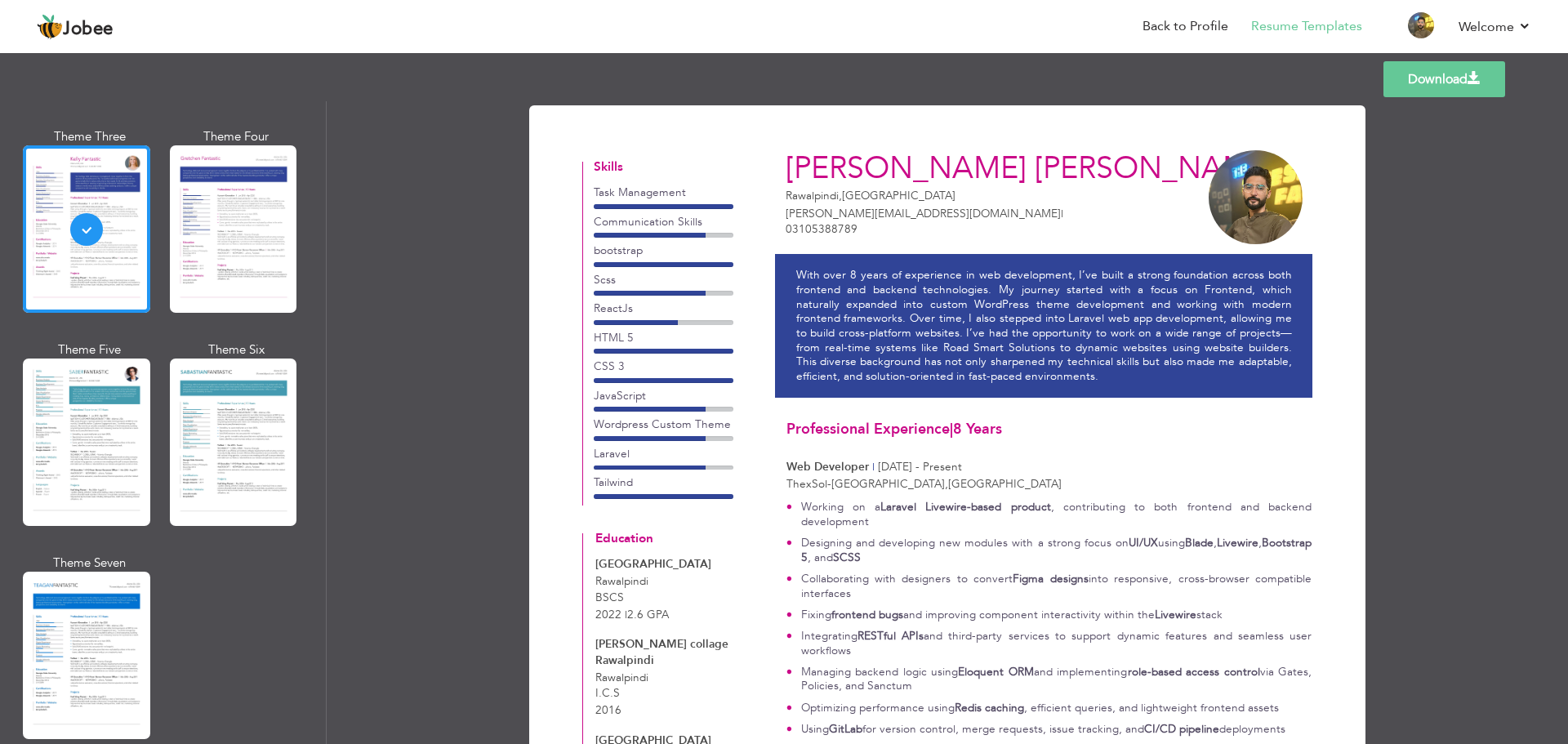
scroll to position [2205, 0]
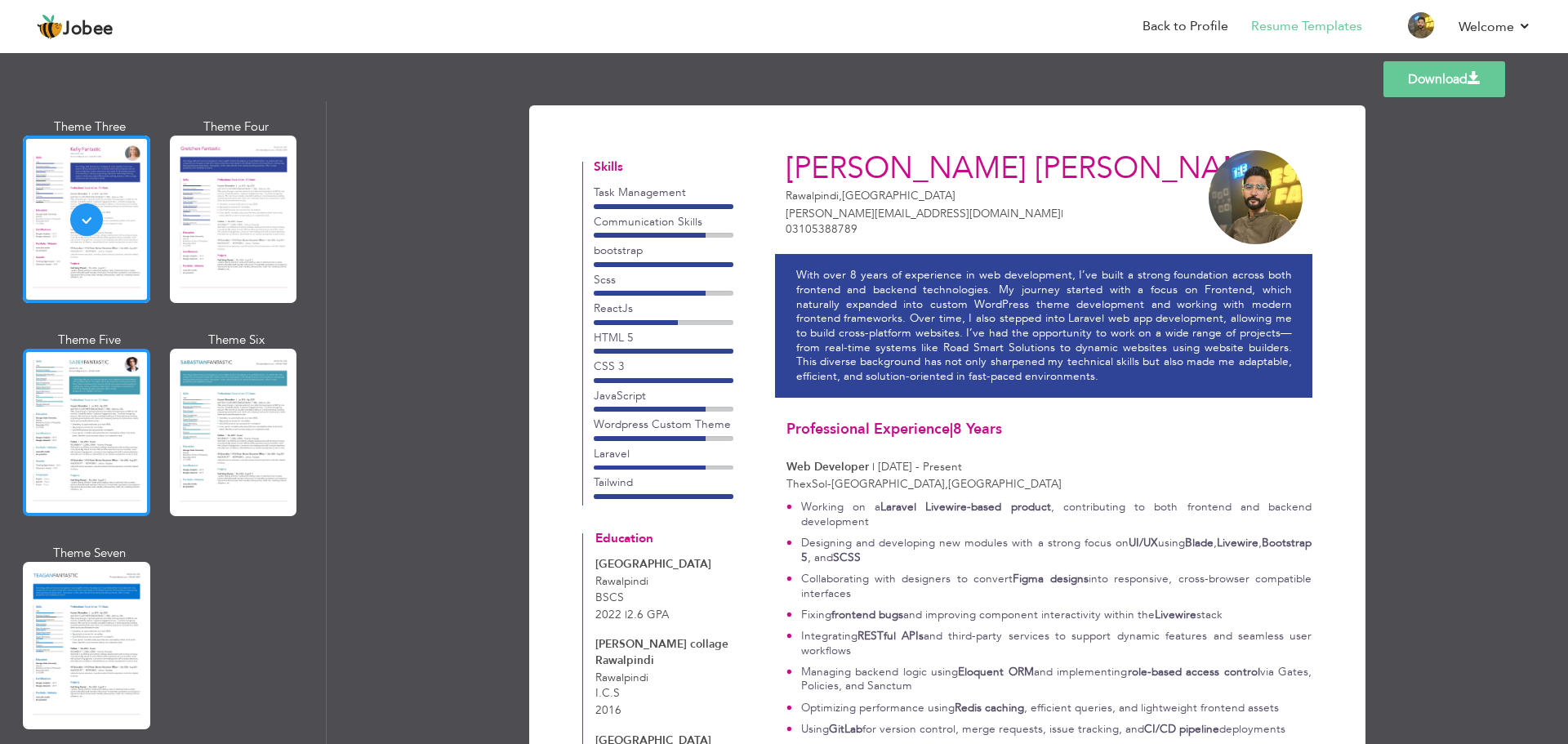
click at [86, 431] on div at bounding box center [86, 432] width 127 height 167
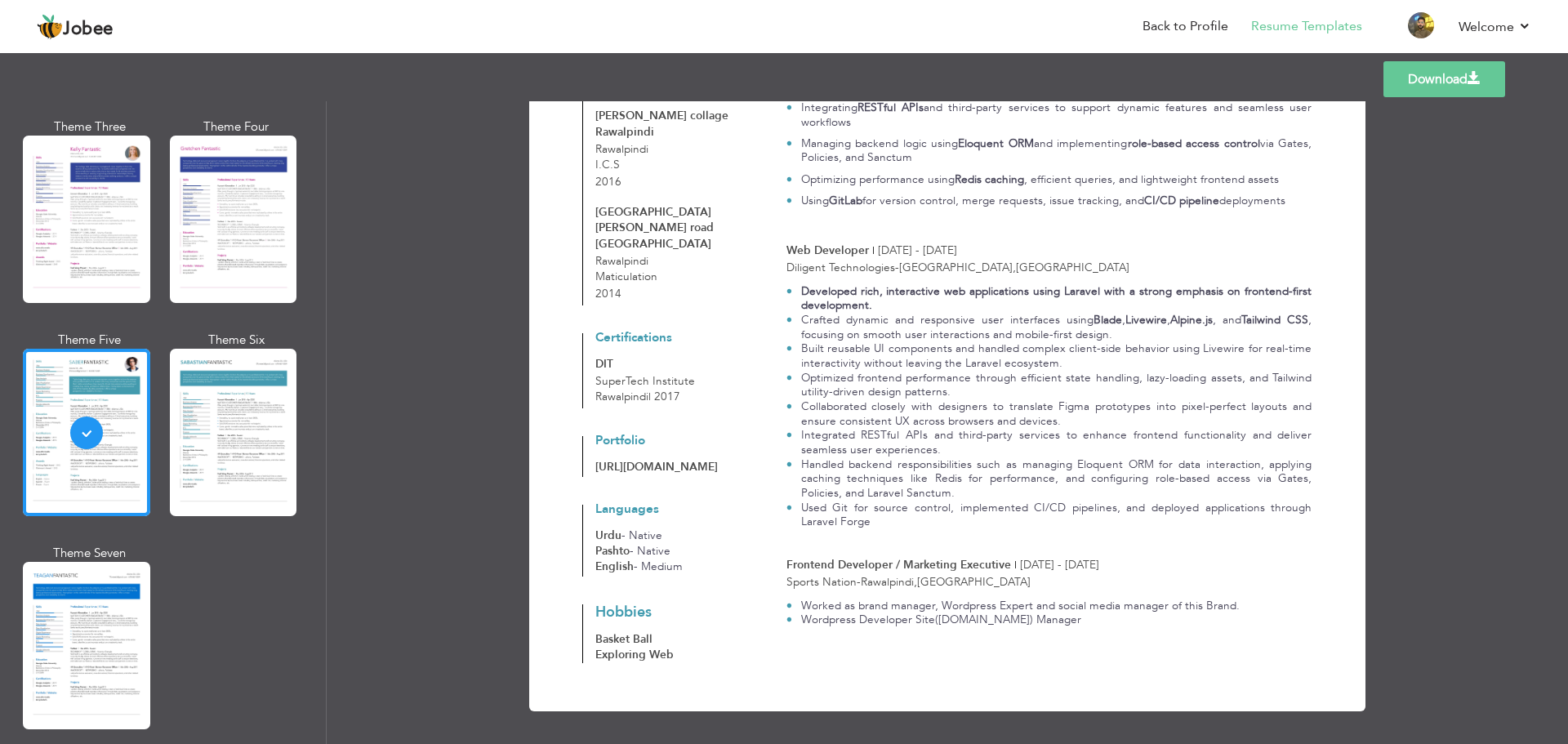
scroll to position [545, 0]
click at [1438, 66] on link "Download" at bounding box center [1444, 80] width 121 height 36
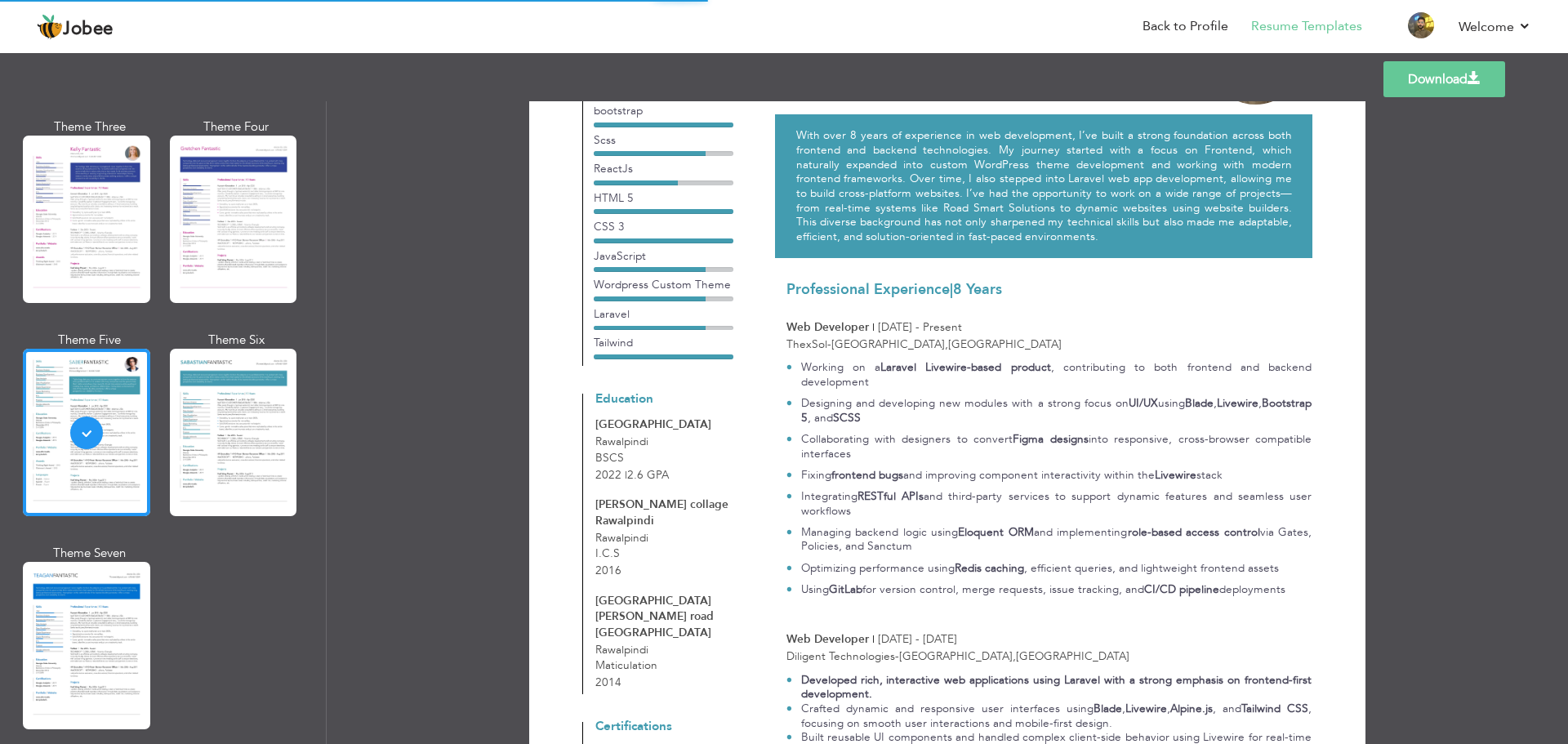
scroll to position [137, 0]
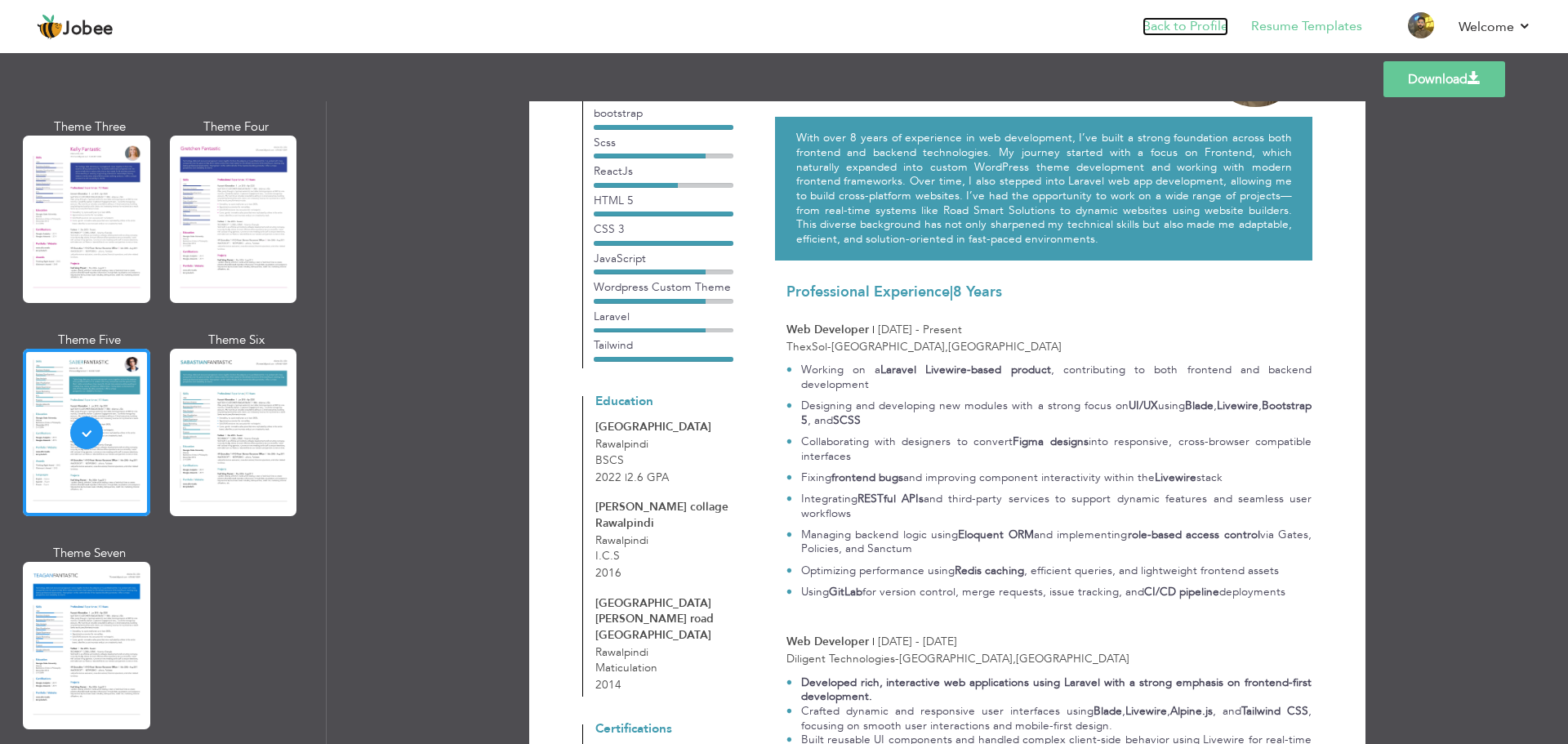
click at [1173, 21] on link "Back to Profile" at bounding box center [1186, 26] width 86 height 19
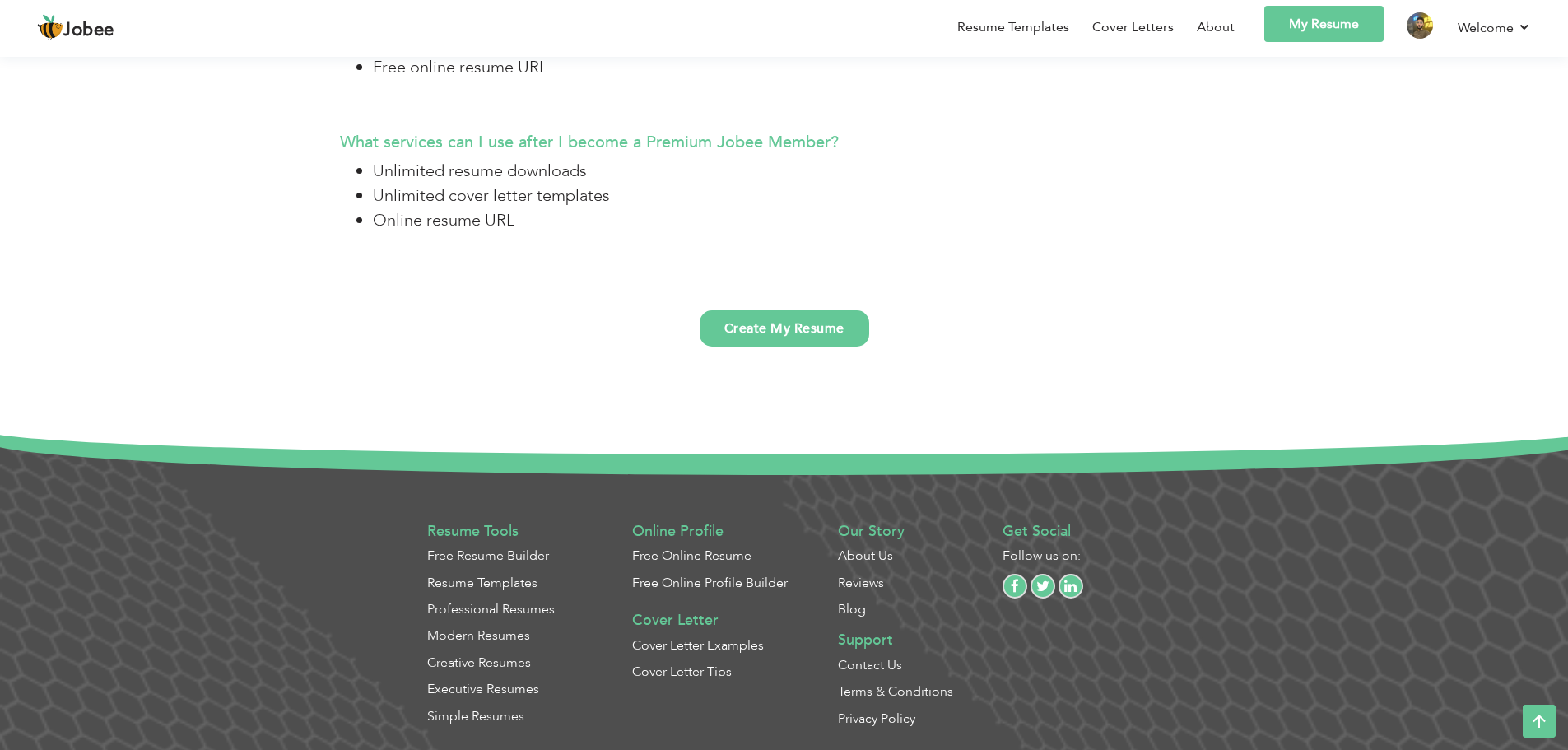
scroll to position [4428, 0]
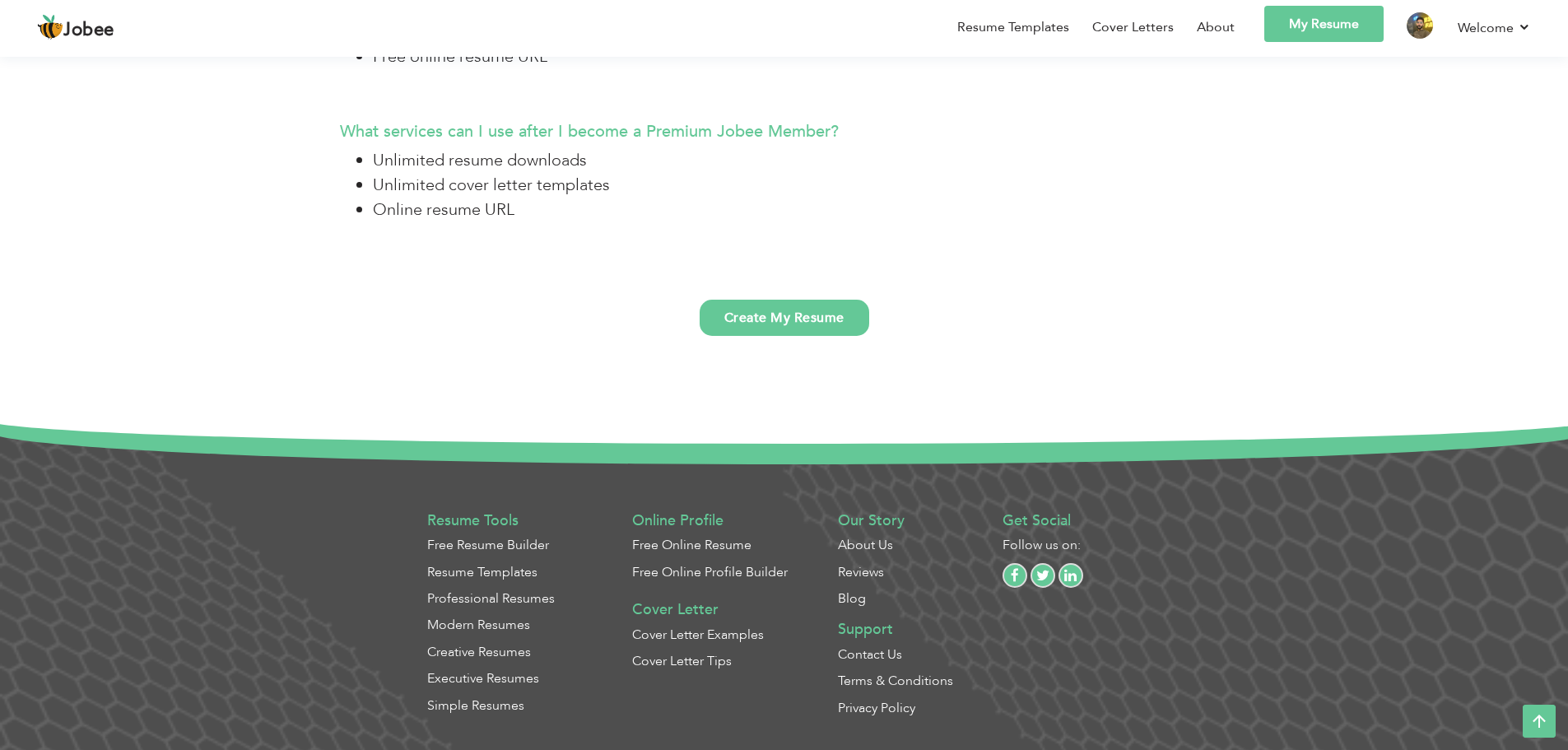
click at [720, 638] on link "Cover Letter Examples" at bounding box center [698, 635] width 131 height 18
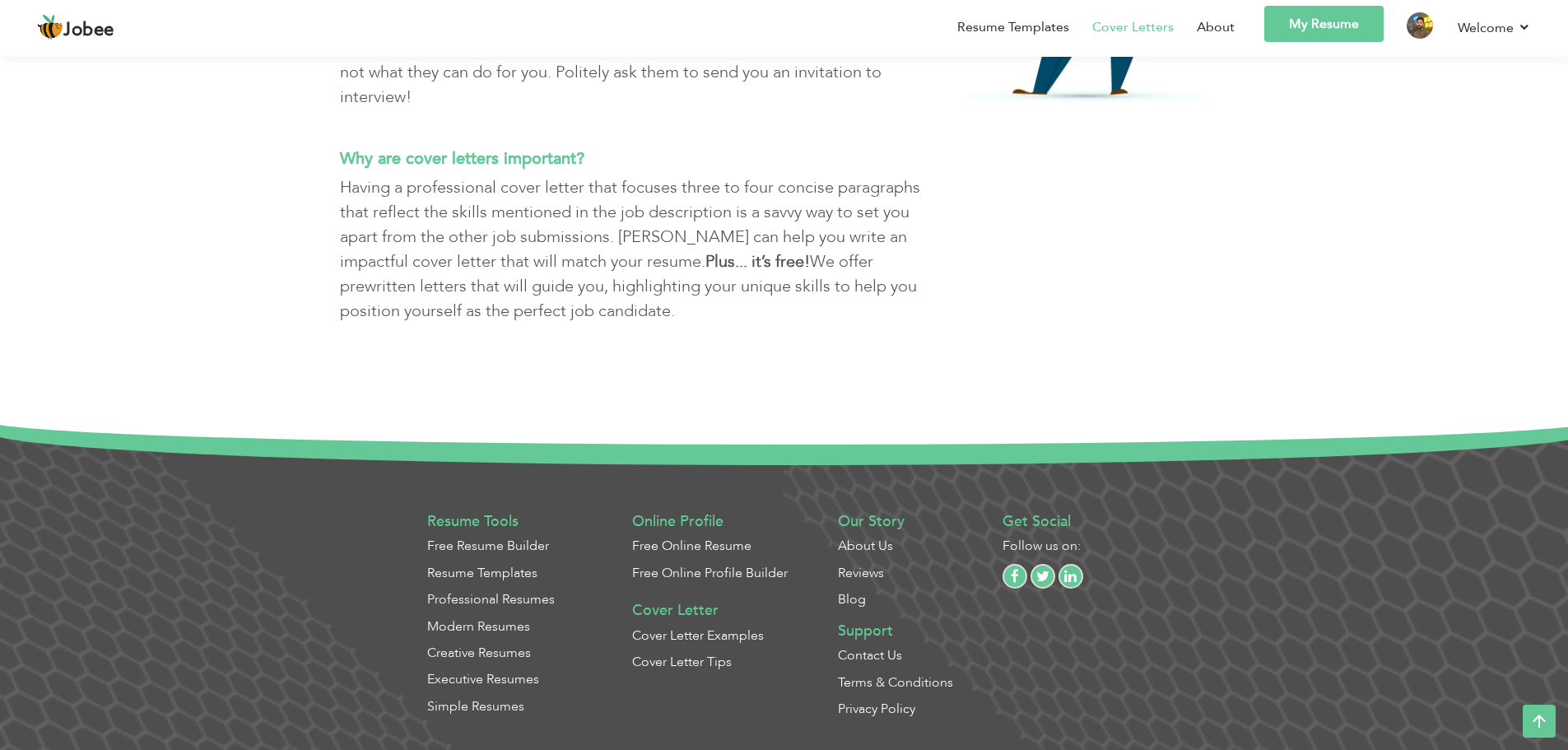
scroll to position [2236, 0]
